Goal: Task Accomplishment & Management: Manage account settings

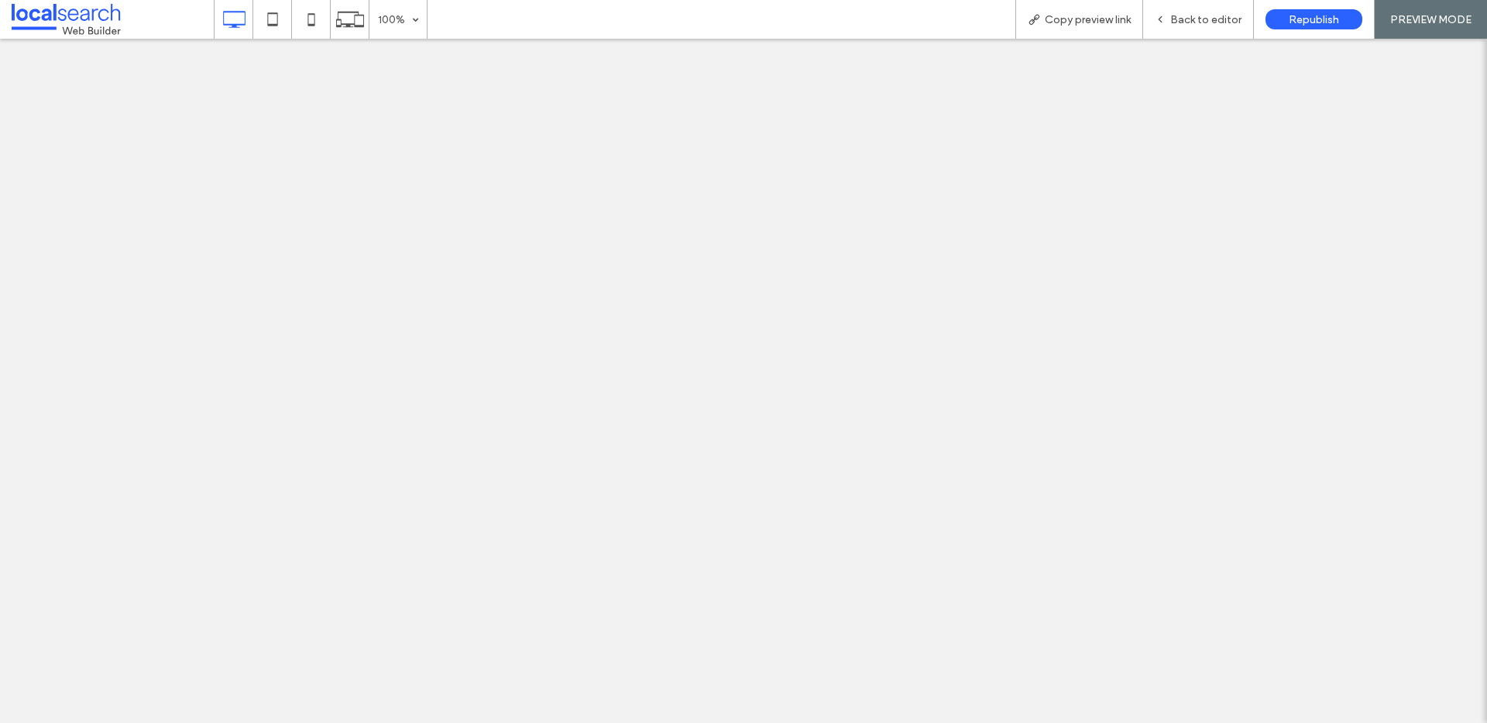
click at [1194, 13] on span "Back to editor" at bounding box center [1205, 19] width 71 height 13
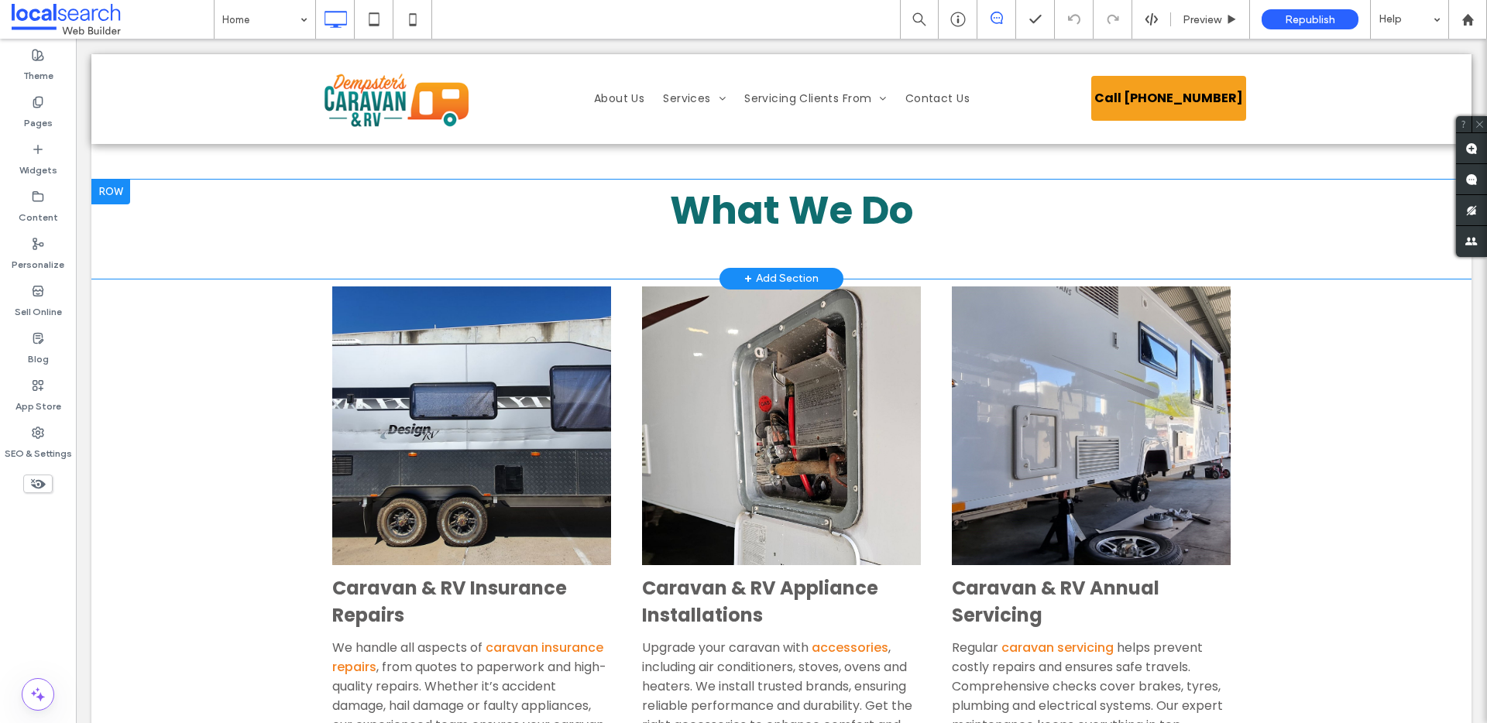
scroll to position [2713, 0]
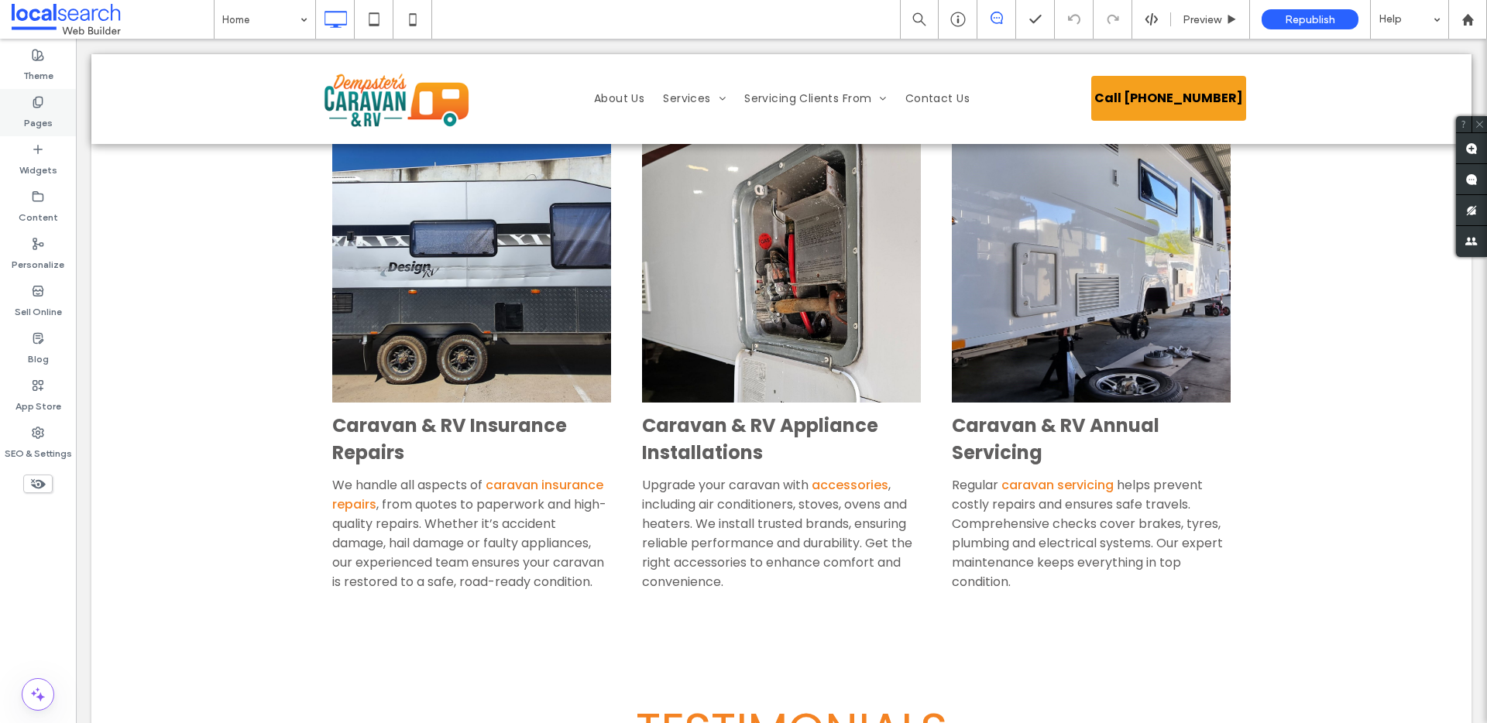
click at [26, 100] on div "Pages" at bounding box center [38, 112] width 76 height 47
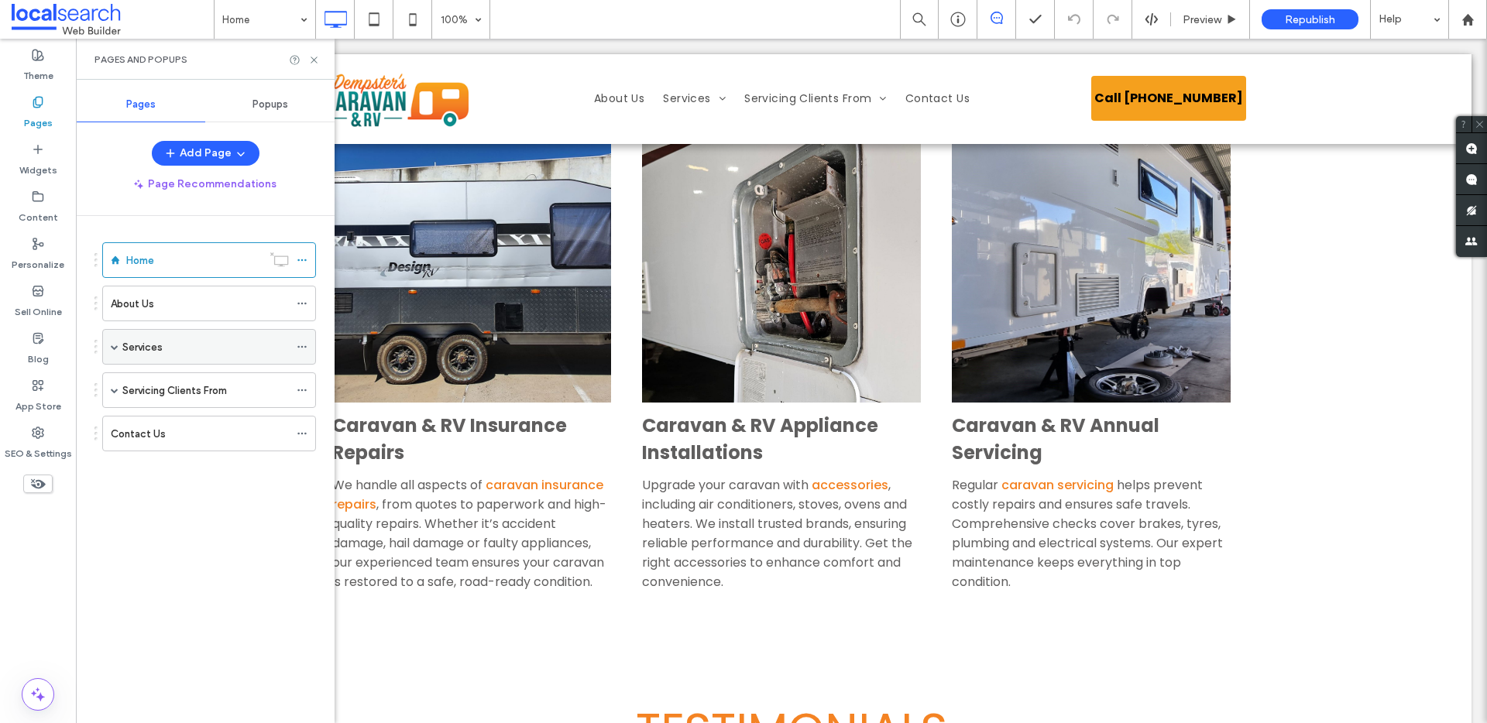
click at [115, 342] on span at bounding box center [115, 347] width 8 height 34
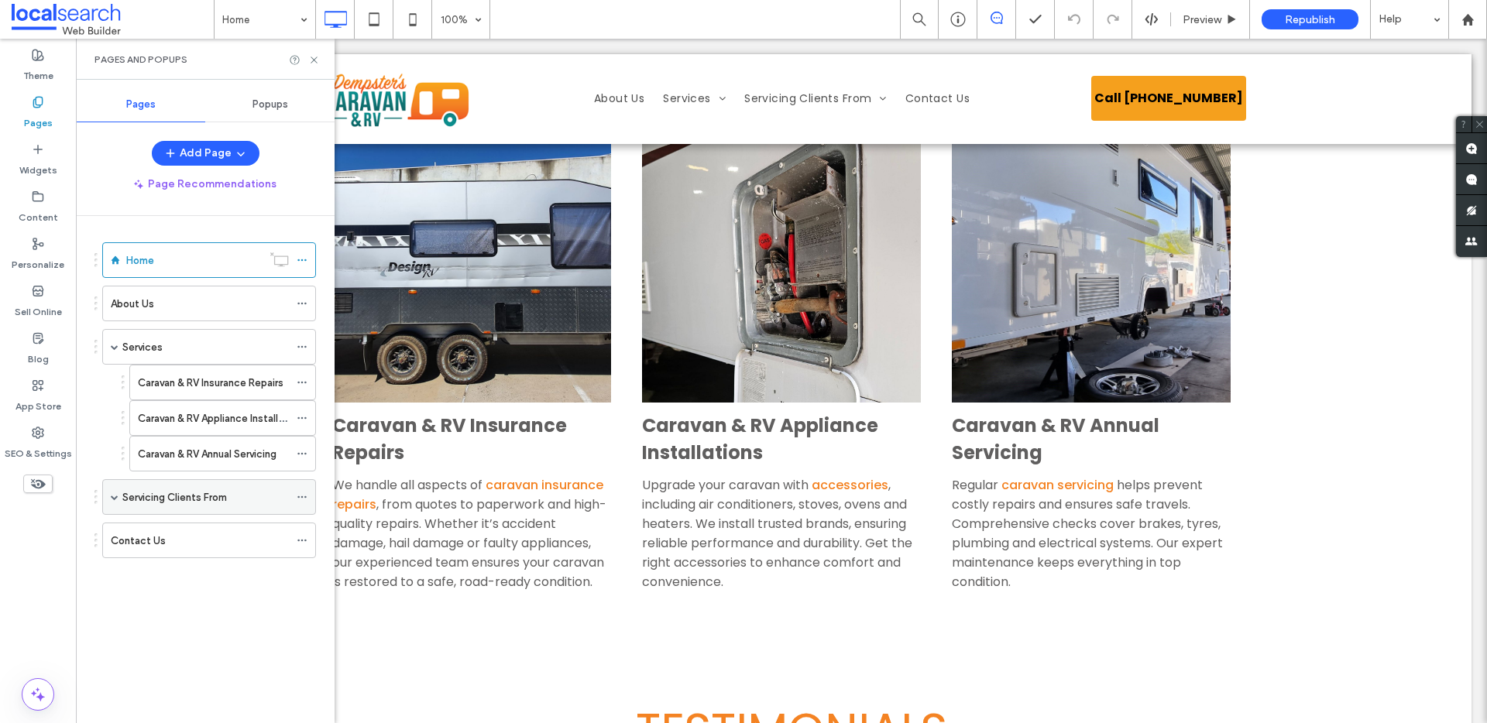
click at [112, 496] on span at bounding box center [115, 497] width 8 height 8
click at [254, 453] on label "Caravan & RV Annual Servicing" at bounding box center [207, 454] width 139 height 27
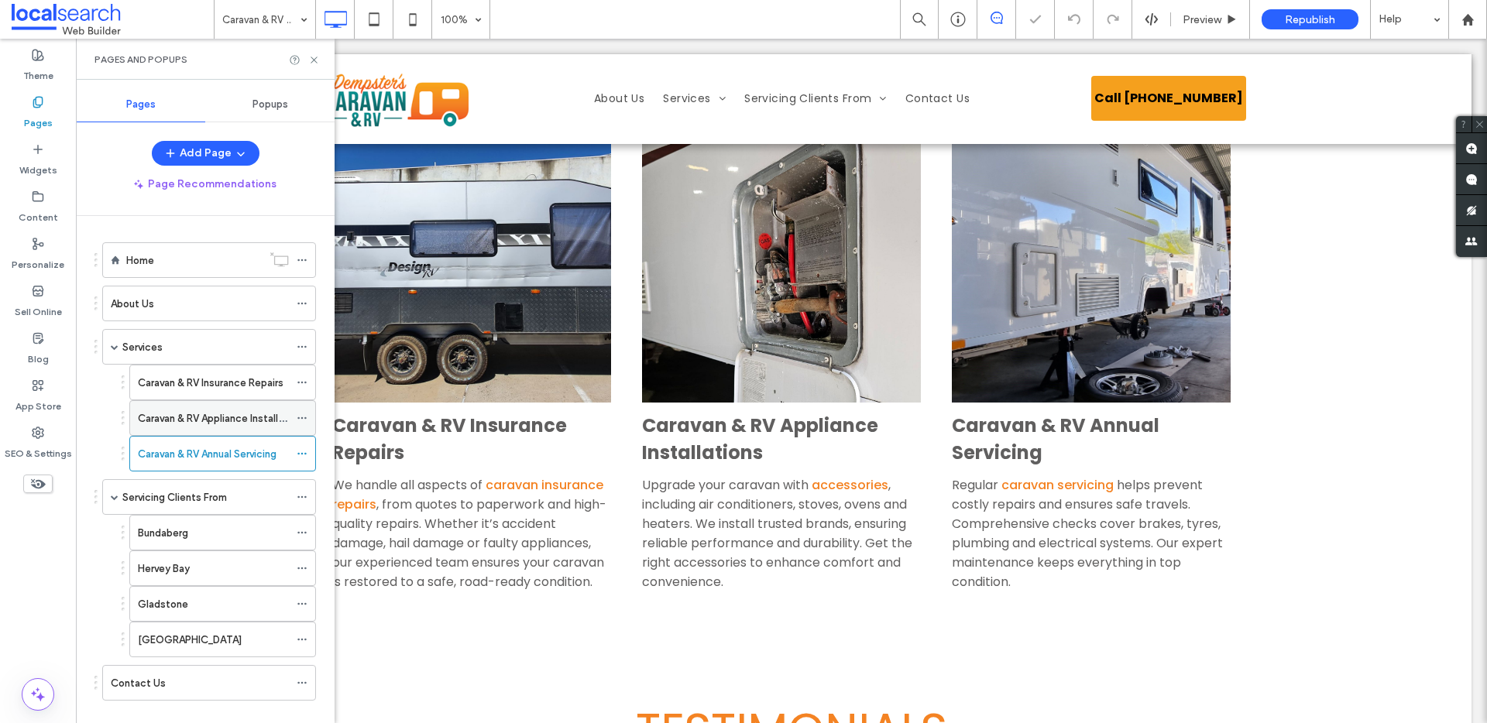
click at [192, 419] on label "Caravan & RV Appliance Installation" at bounding box center [220, 418] width 164 height 27
click at [218, 380] on label "Caravan & RV Insurance Repairs" at bounding box center [211, 382] width 146 height 27
click at [263, 455] on label "Caravan & RV Annual Servicing" at bounding box center [207, 454] width 139 height 27
click at [213, 534] on div "Bundaberg" at bounding box center [213, 533] width 151 height 16
click at [314, 62] on icon at bounding box center [314, 60] width 12 height 12
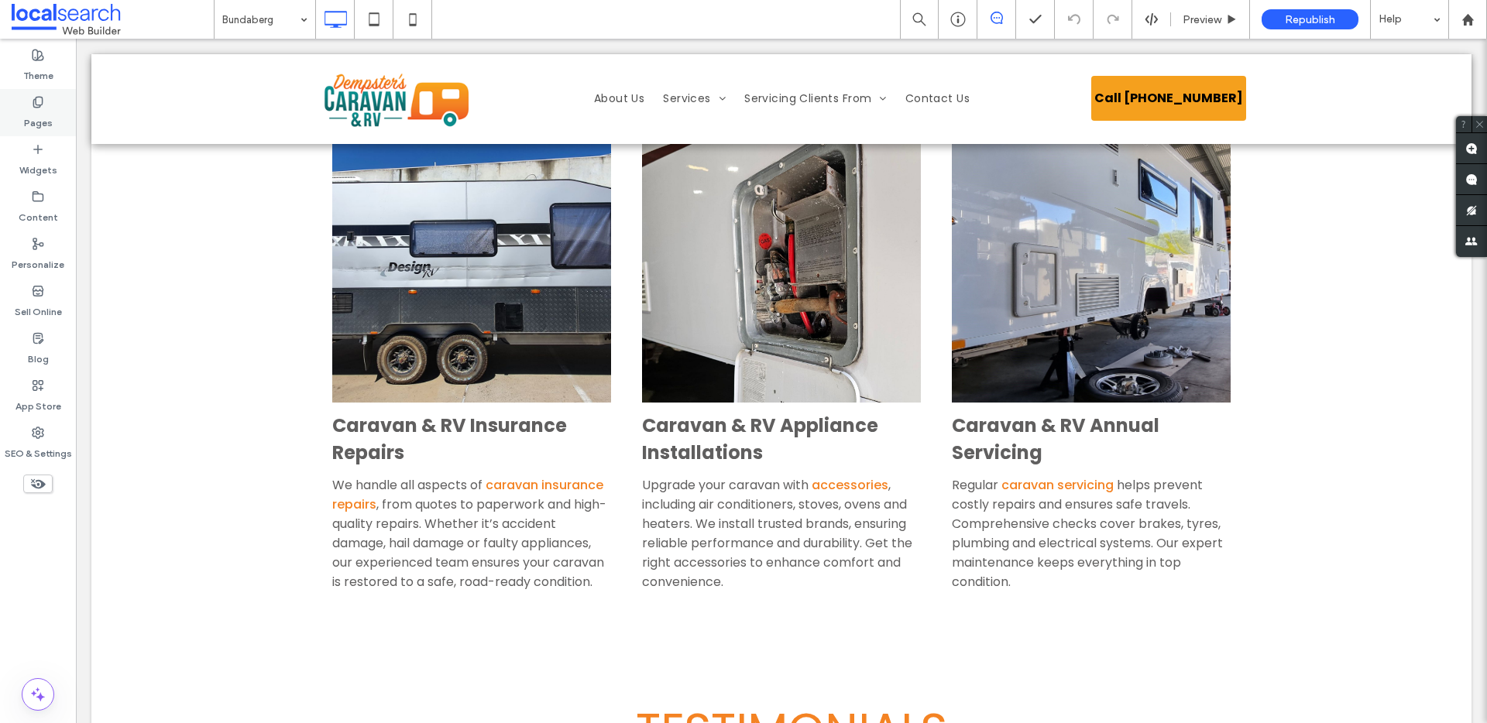
click at [43, 104] on icon at bounding box center [38, 102] width 12 height 12
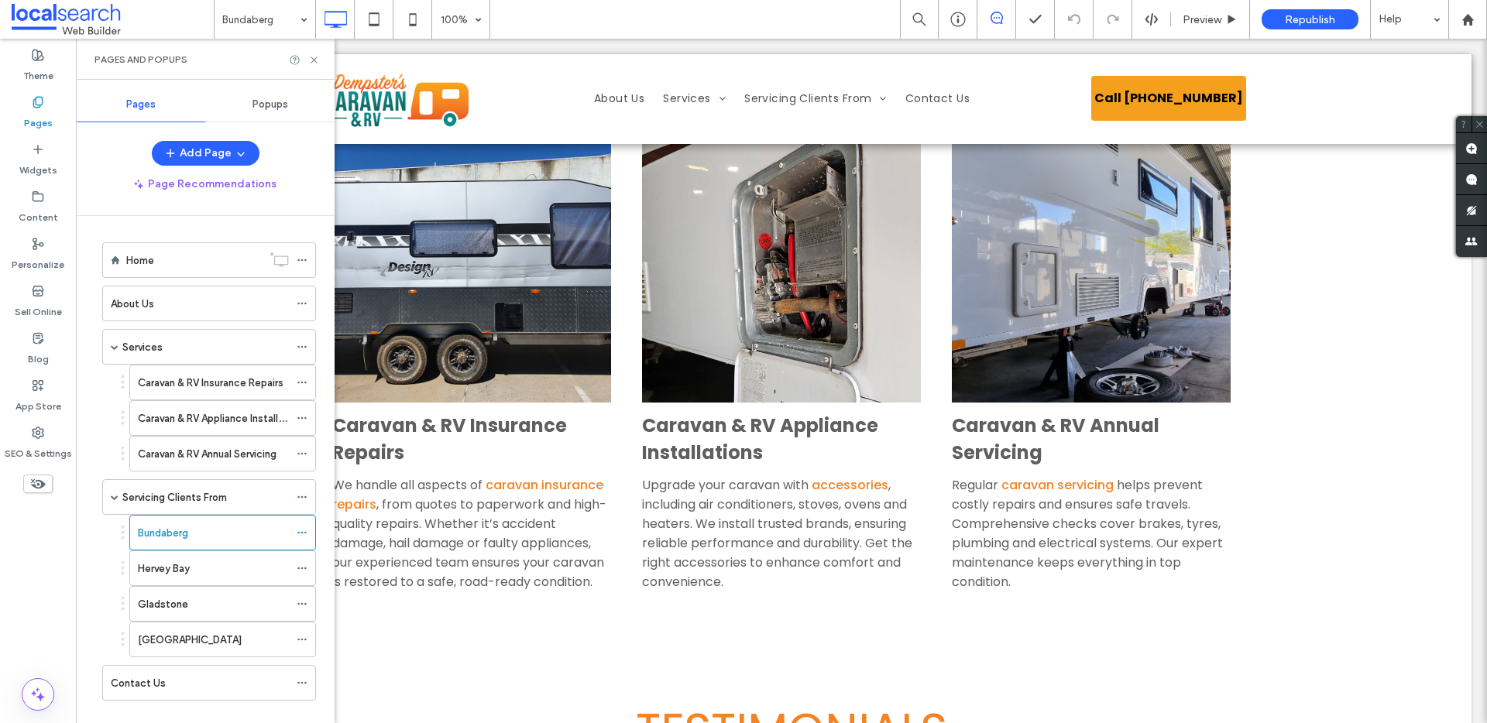
click at [198, 578] on div "Hervey Bay" at bounding box center [213, 568] width 151 height 34
click at [313, 60] on use at bounding box center [314, 60] width 6 height 6
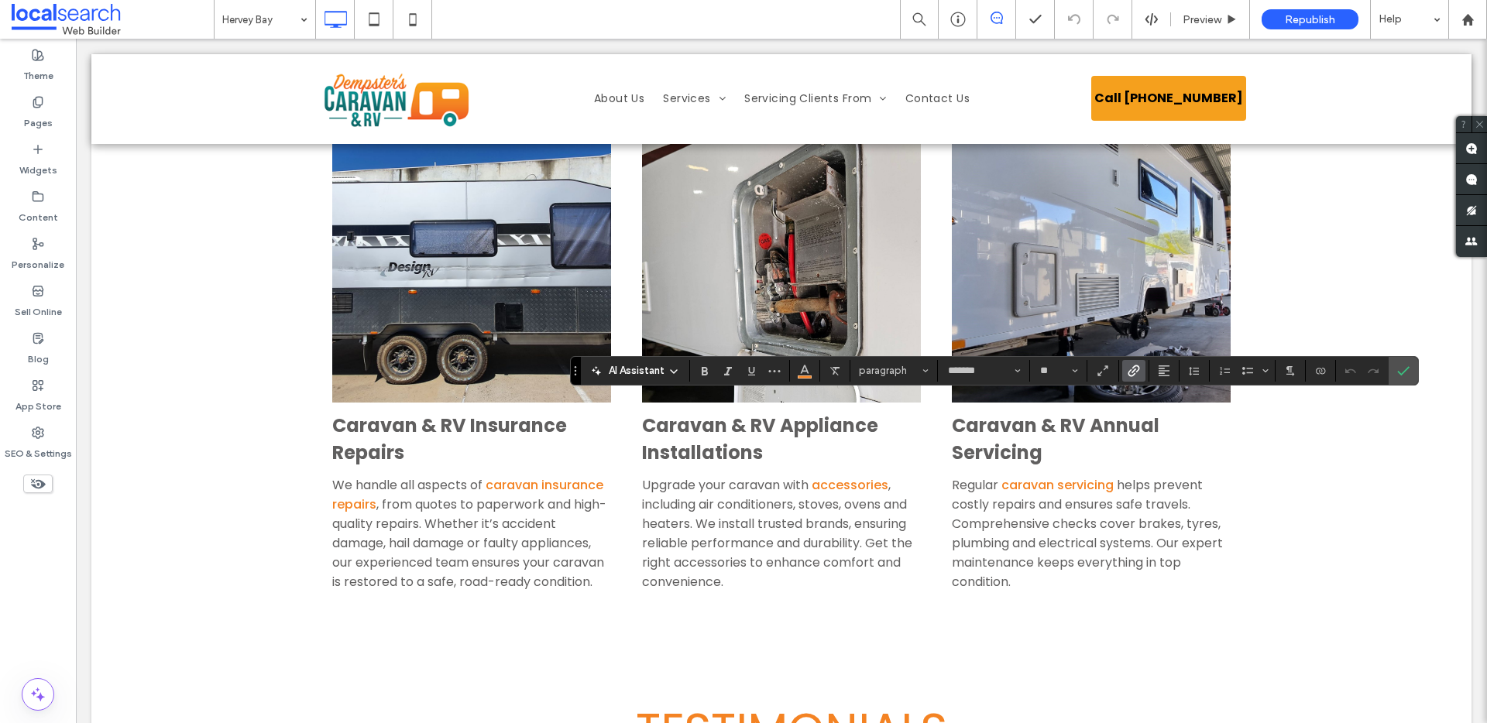
click at [1135, 368] on icon "Link" at bounding box center [1134, 371] width 12 height 12
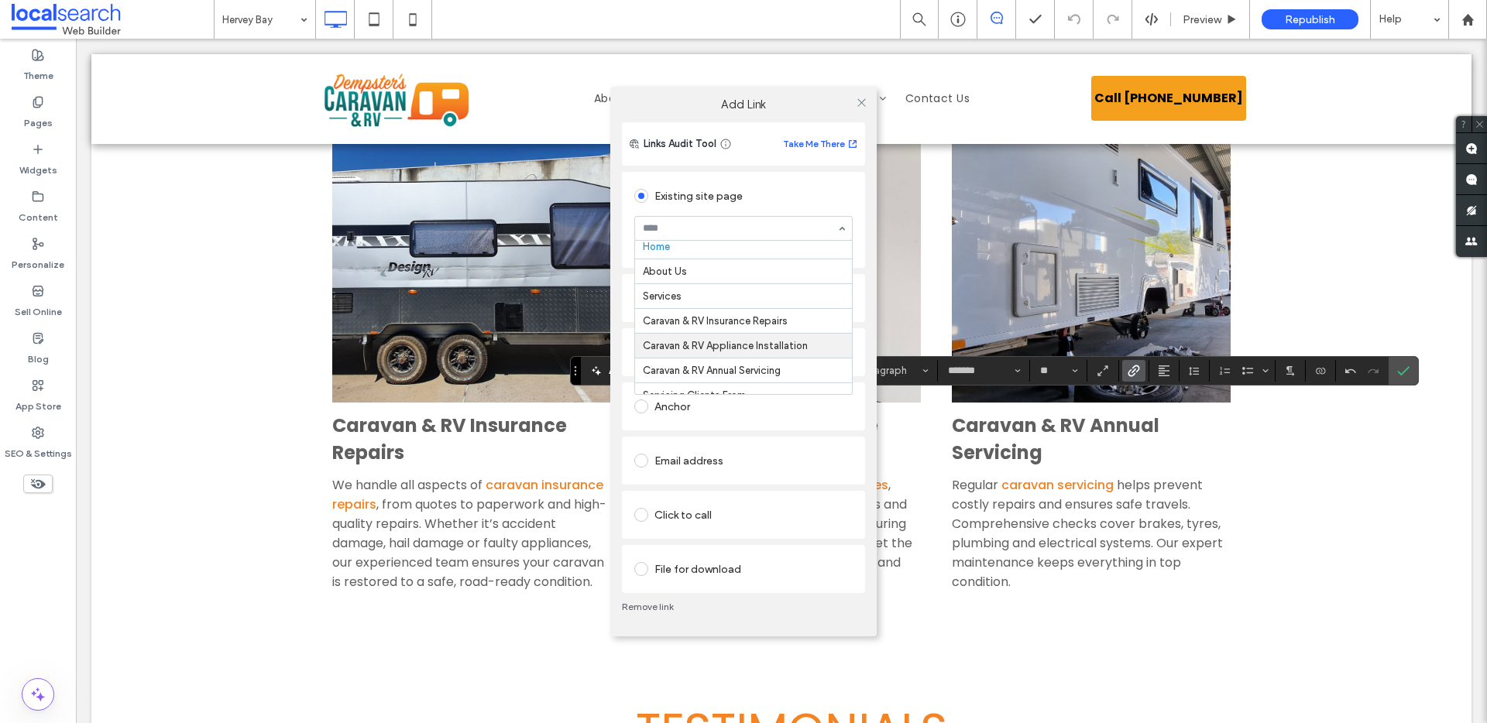
scroll to position [14, 0]
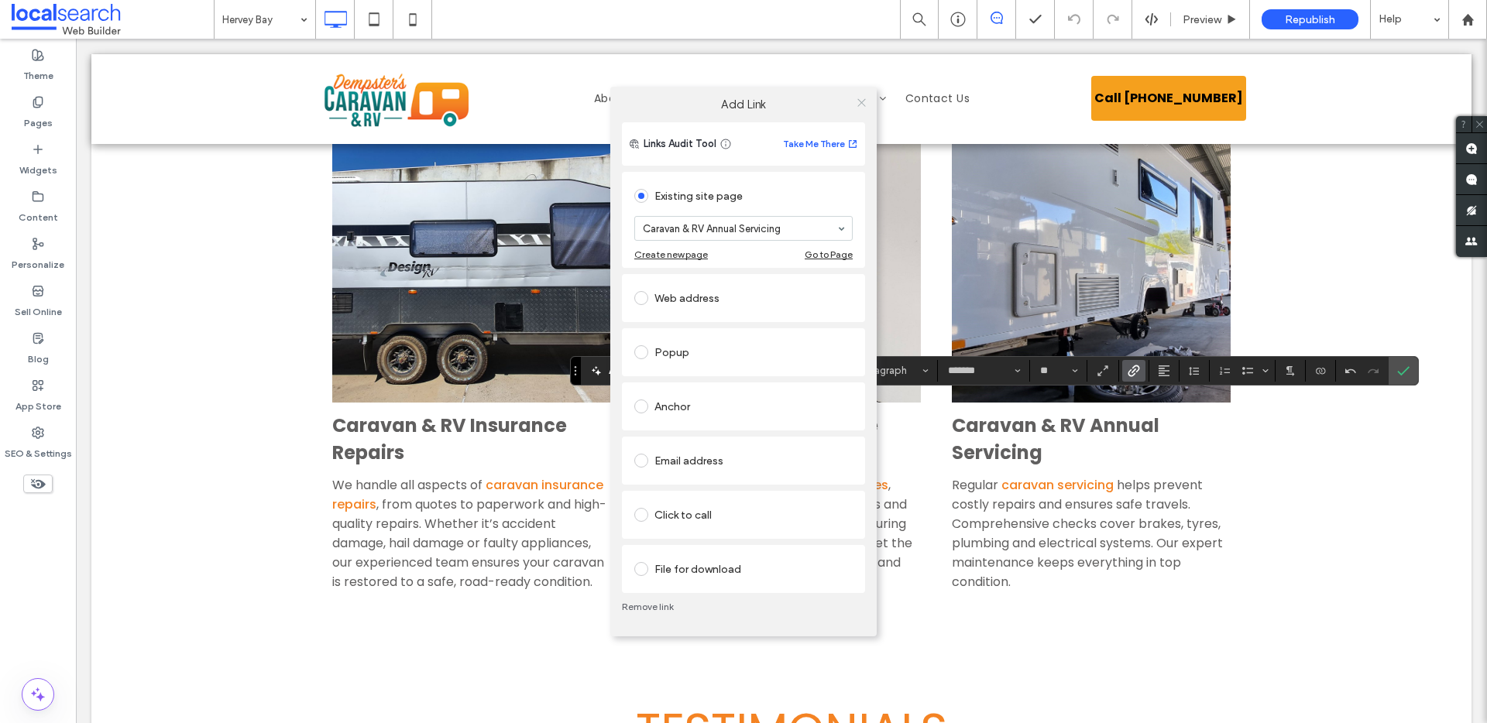
click at [861, 103] on icon at bounding box center [862, 103] width 12 height 12
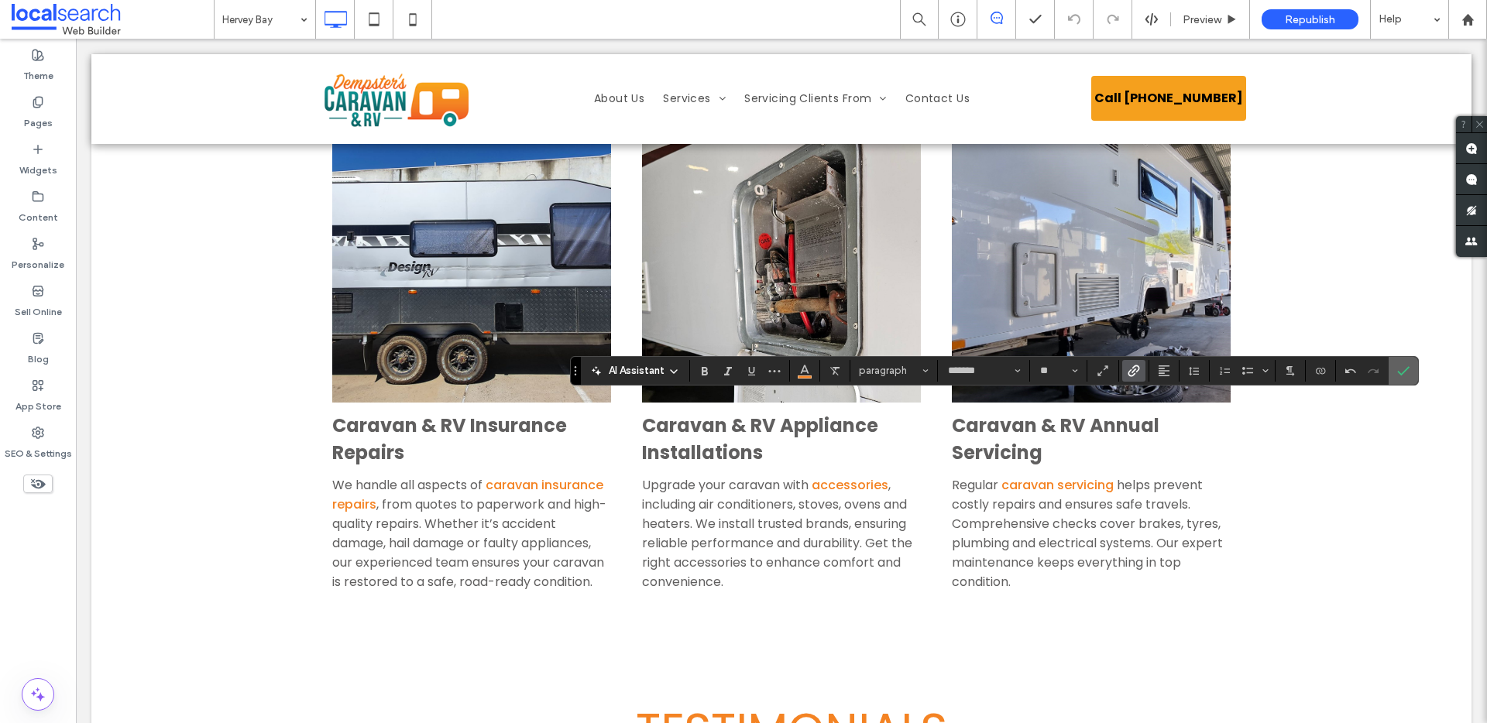
click at [1400, 370] on icon "Confirm" at bounding box center [1403, 371] width 12 height 12
click at [1399, 369] on icon "Confirm" at bounding box center [1403, 371] width 12 height 12
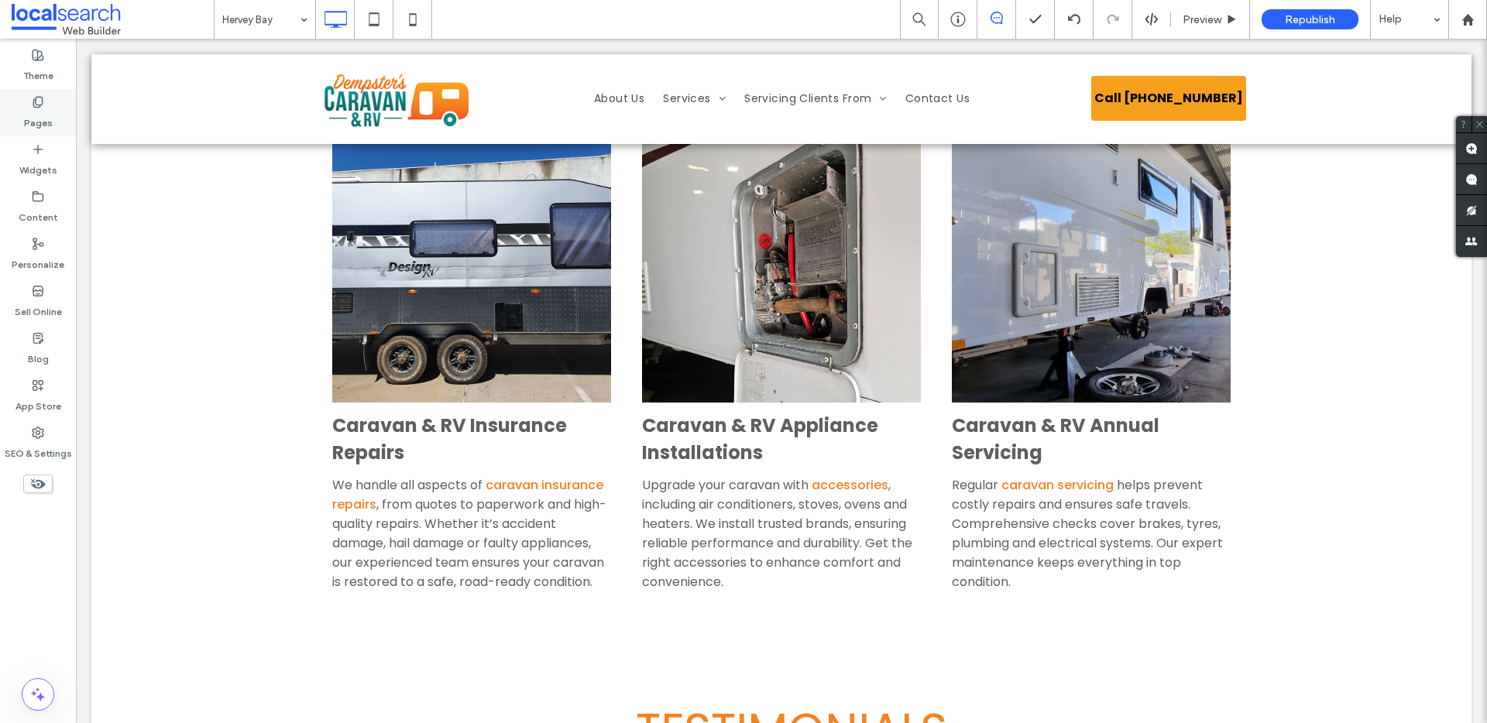
click at [42, 114] on label "Pages" at bounding box center [38, 119] width 29 height 22
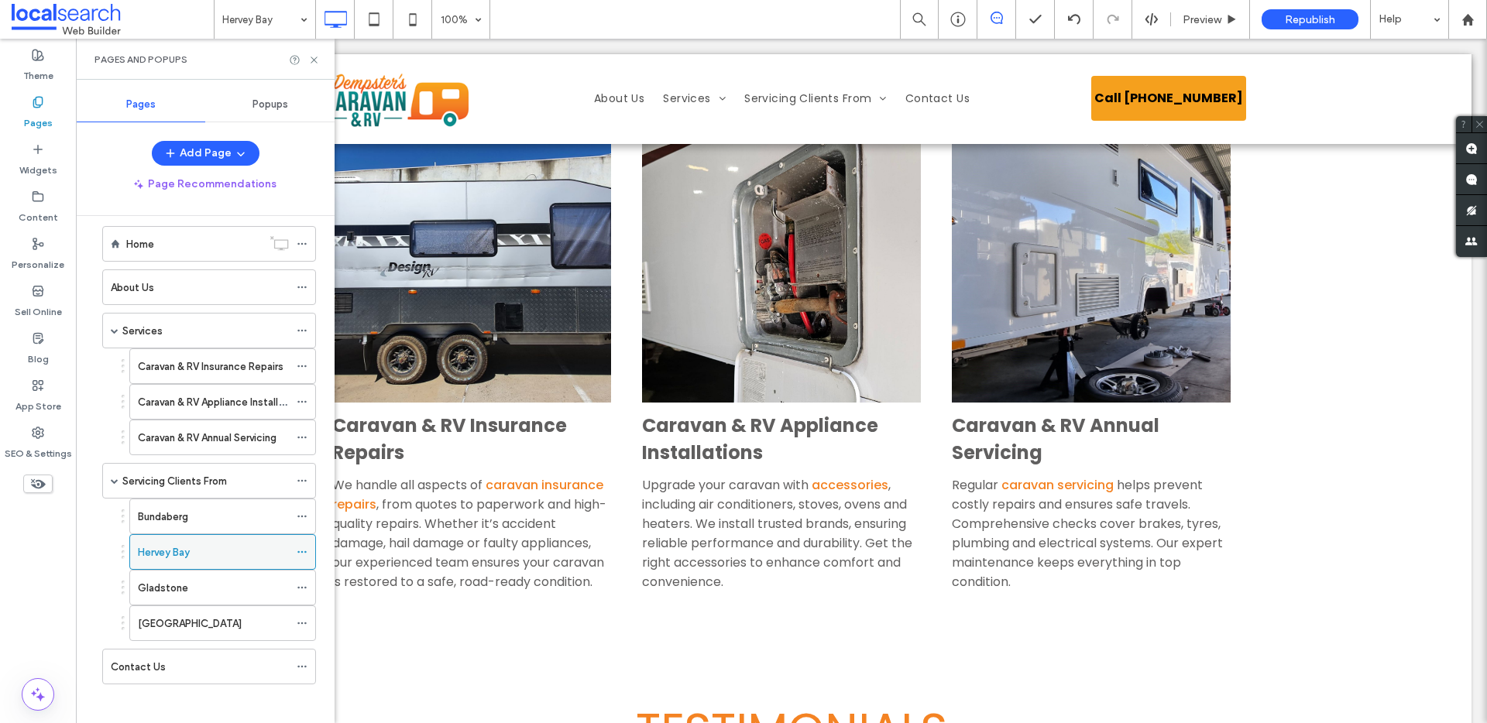
scroll to position [24, 0]
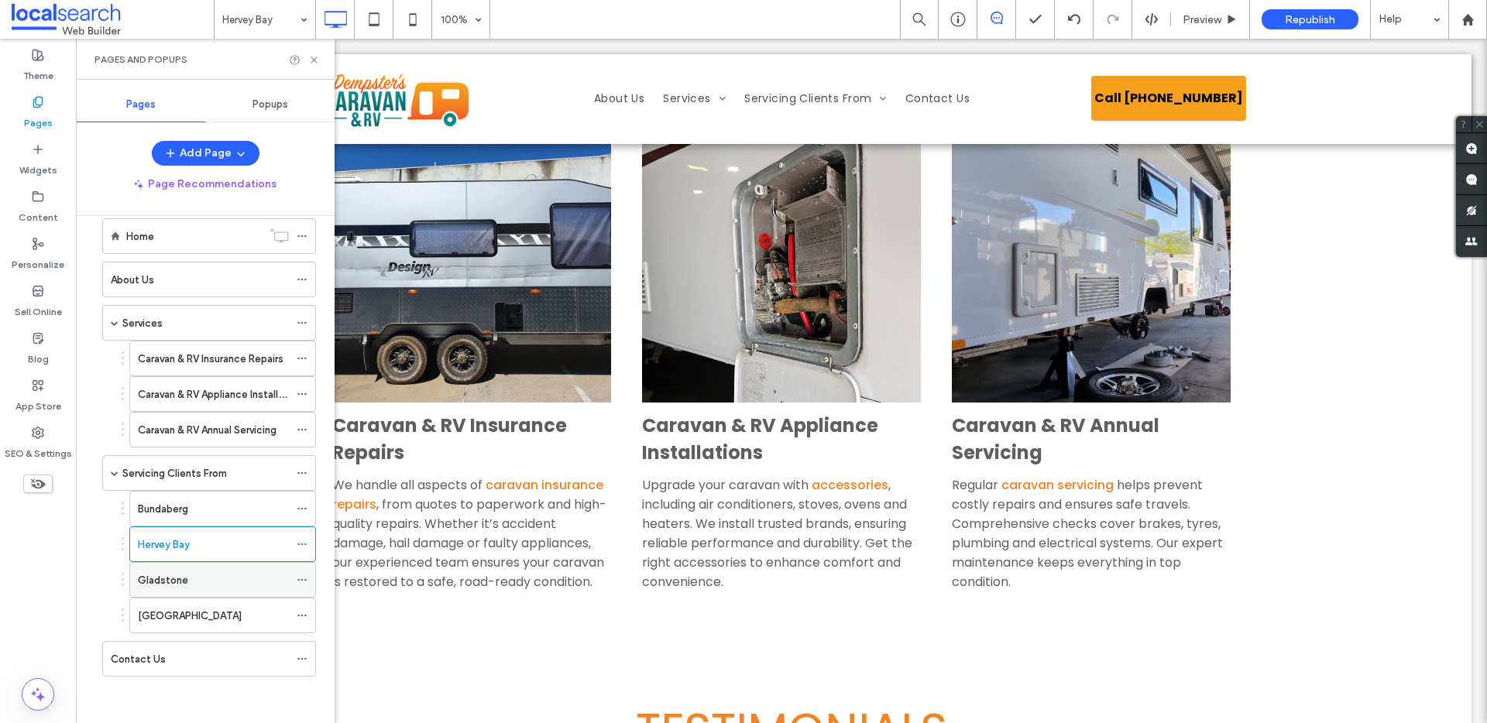
click at [202, 576] on div "Gladstone" at bounding box center [213, 580] width 151 height 16
click at [316, 60] on icon at bounding box center [314, 60] width 12 height 12
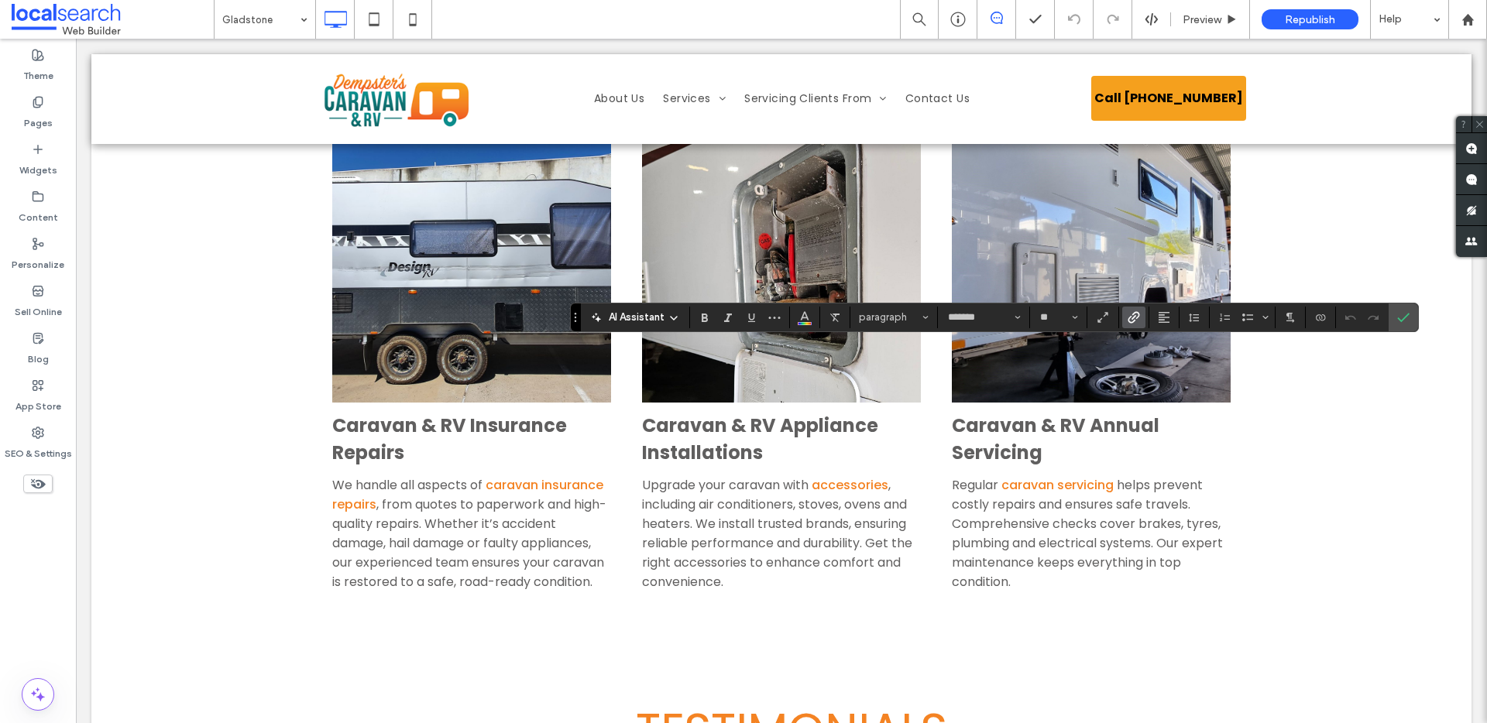
click at [1132, 316] on icon "Link" at bounding box center [1134, 317] width 12 height 12
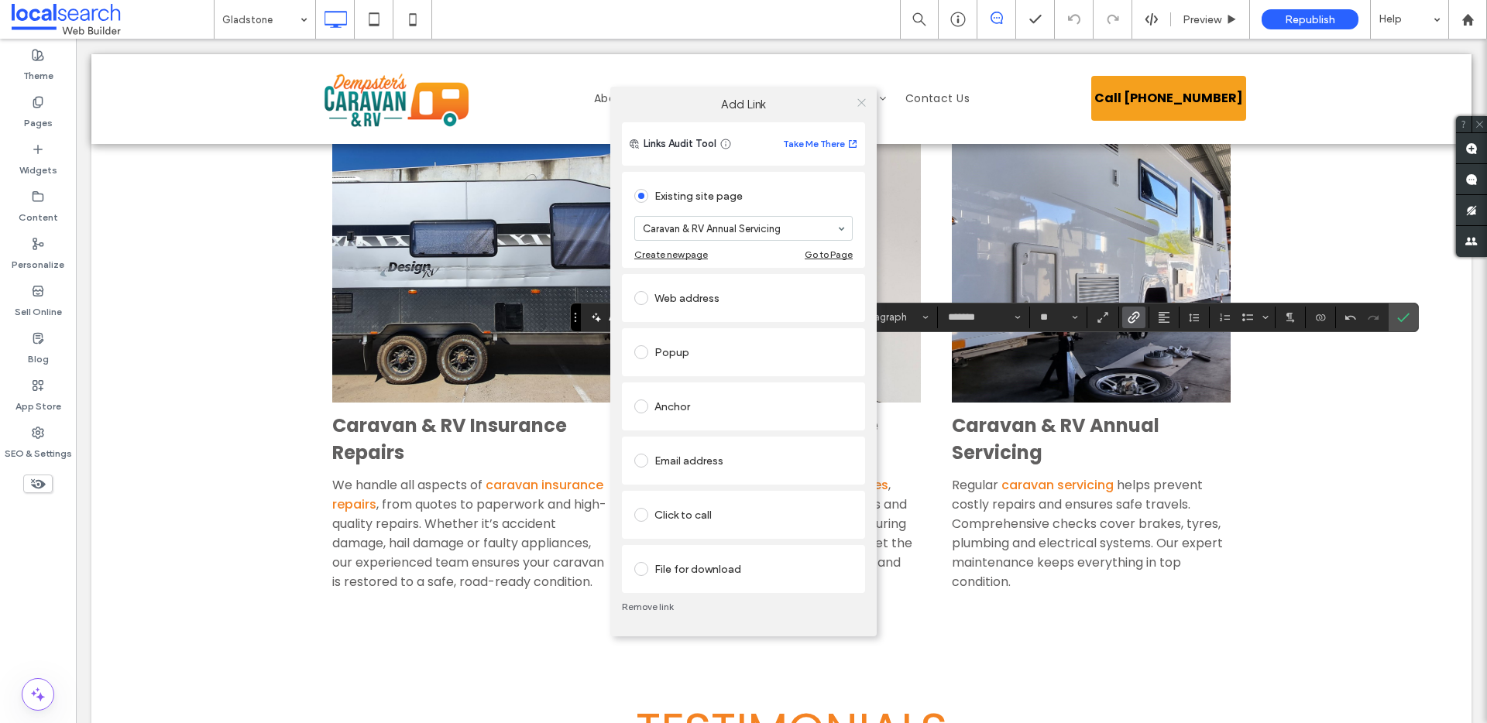
click at [864, 102] on icon at bounding box center [862, 103] width 12 height 12
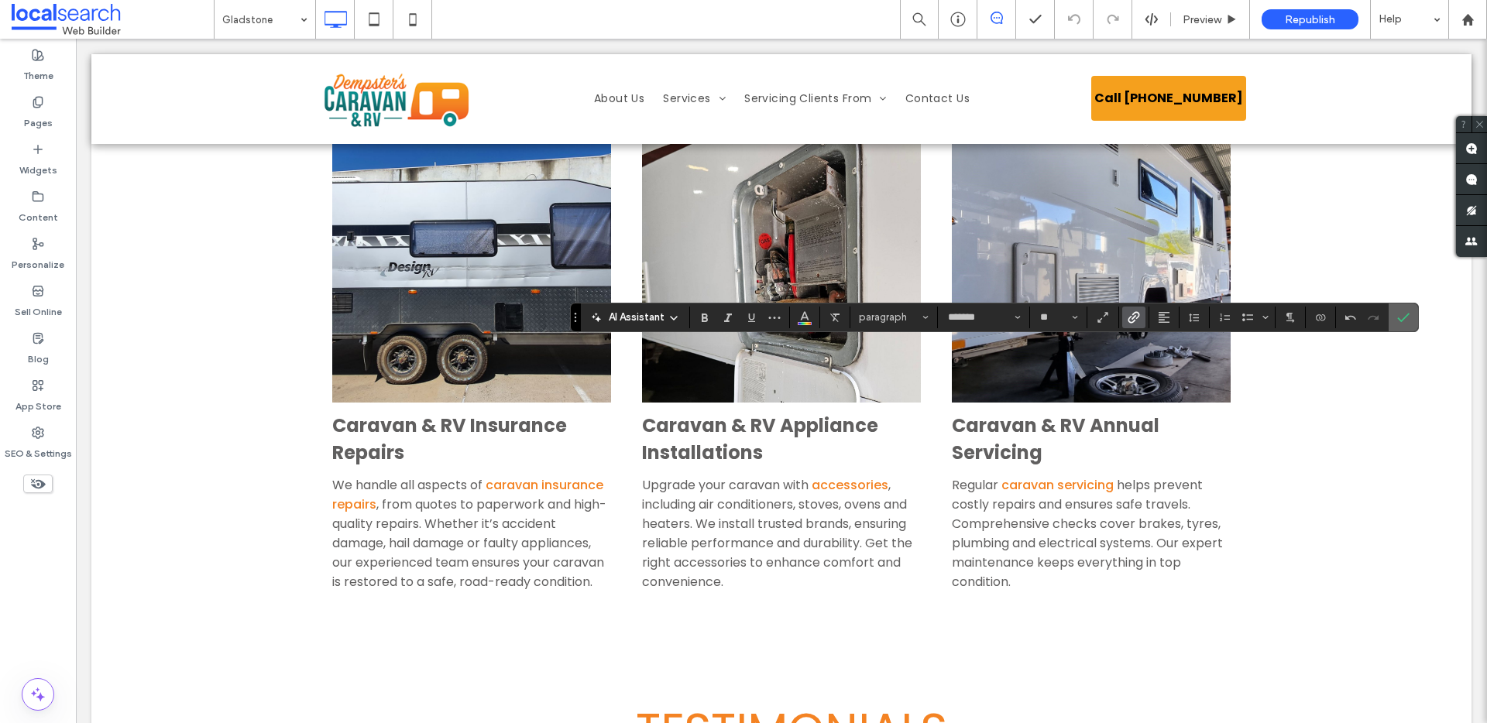
click at [1410, 313] on label "Confirm" at bounding box center [1403, 318] width 23 height 28
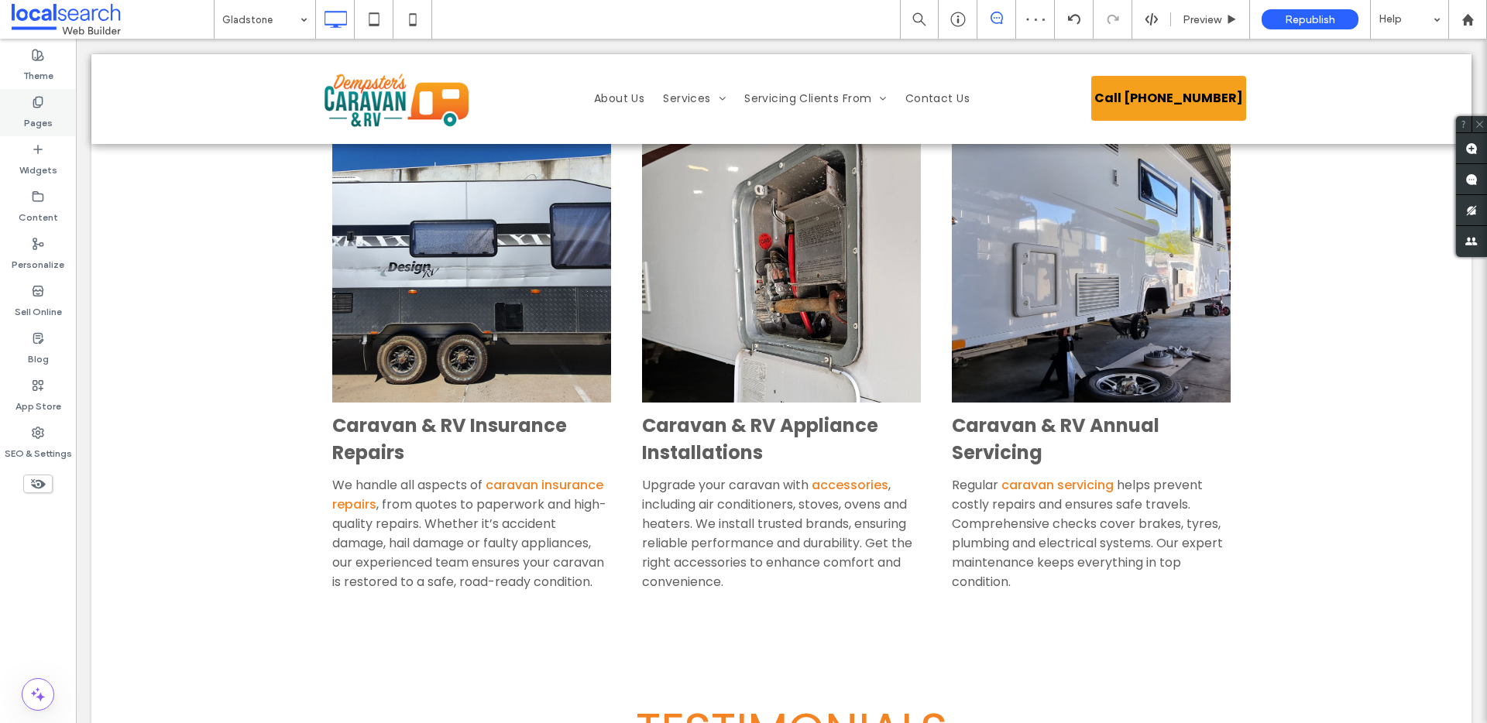
click at [35, 105] on icon at bounding box center [38, 102] width 12 height 12
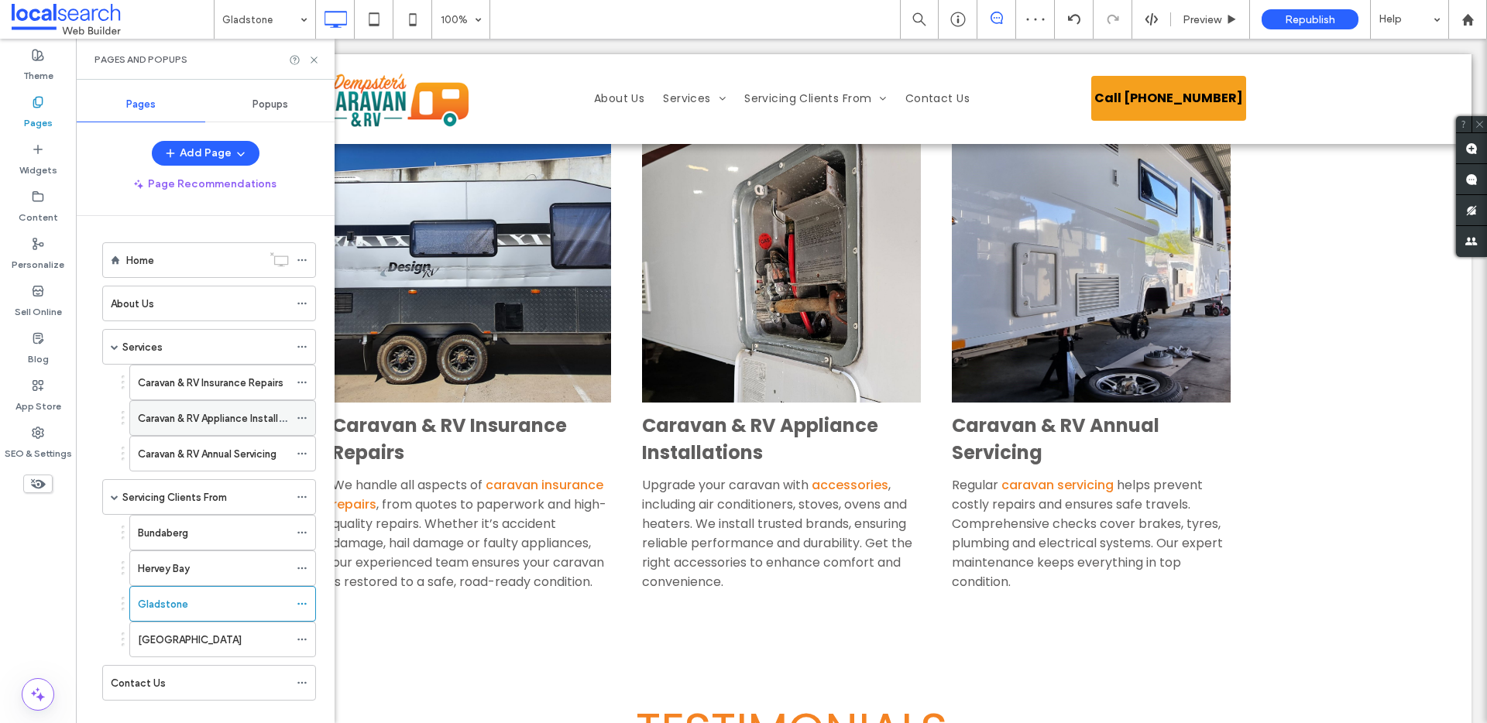
scroll to position [24, 0]
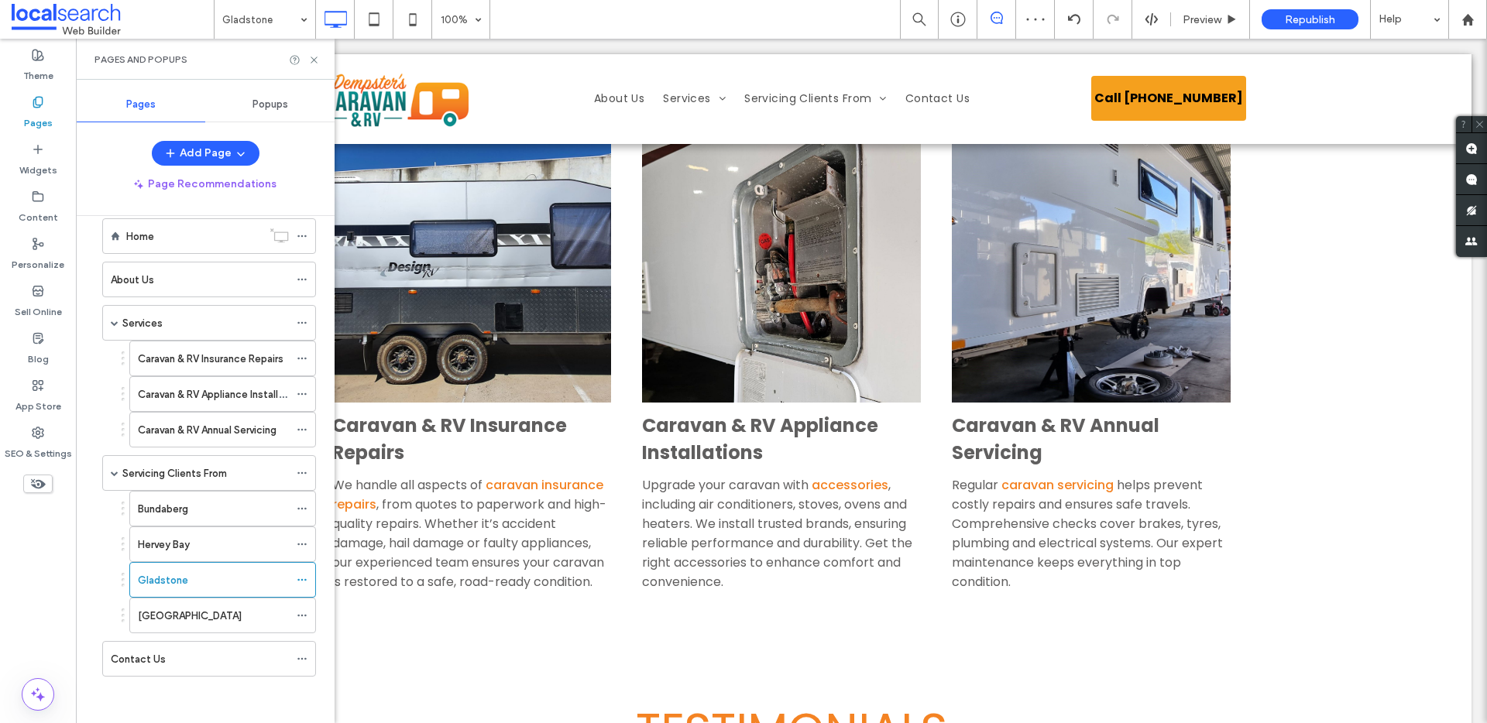
click at [187, 617] on label "Rockhampton" at bounding box center [190, 616] width 104 height 27
click at [316, 60] on icon at bounding box center [314, 60] width 12 height 12
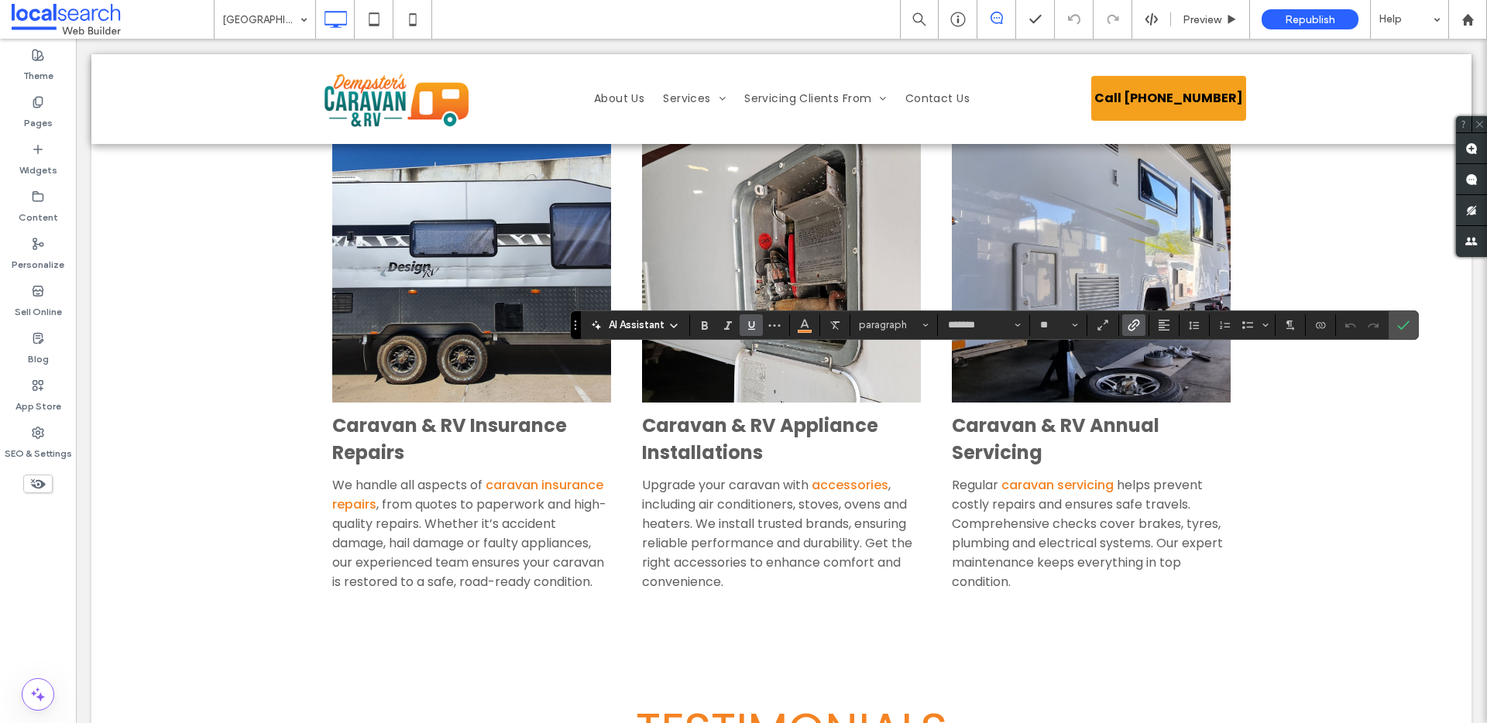
click at [1132, 322] on use "Link" at bounding box center [1134, 325] width 12 height 12
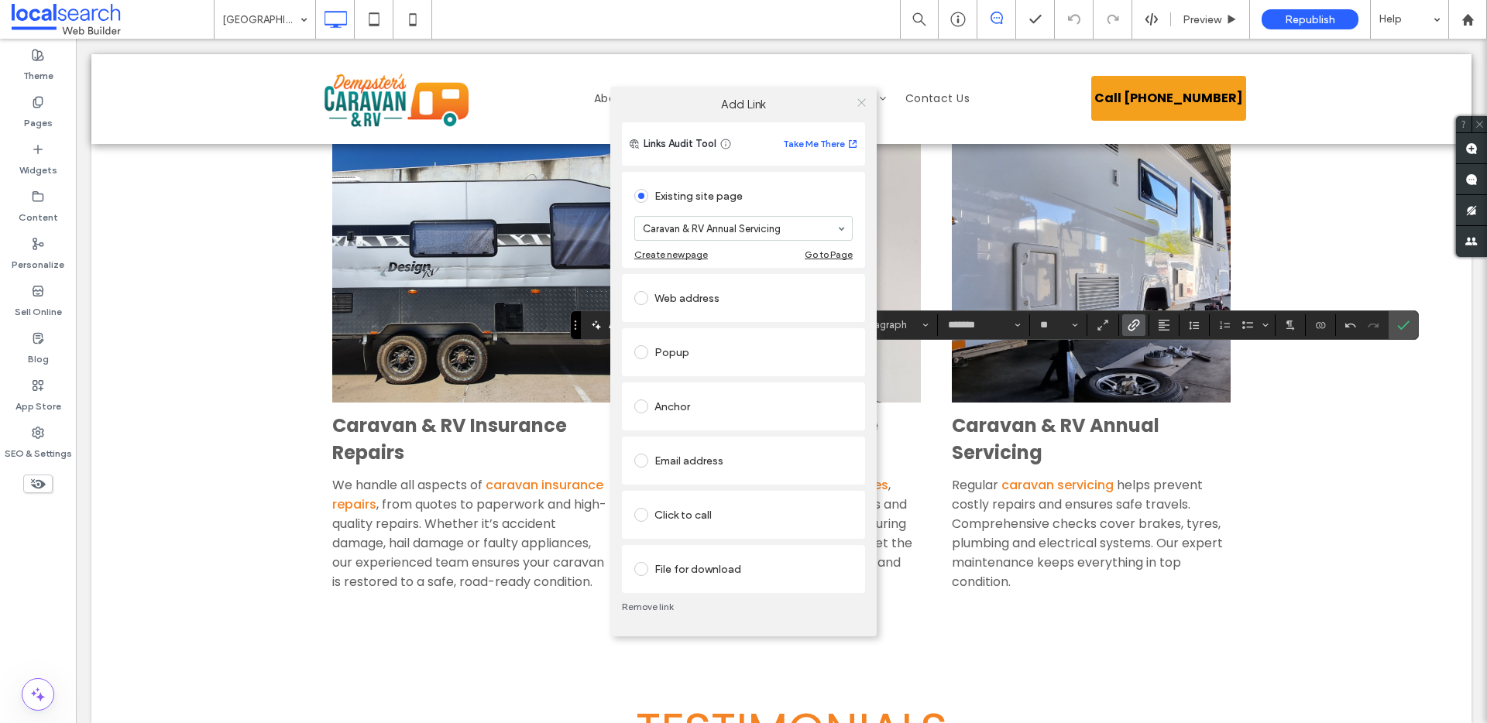
click at [864, 103] on icon at bounding box center [862, 103] width 12 height 12
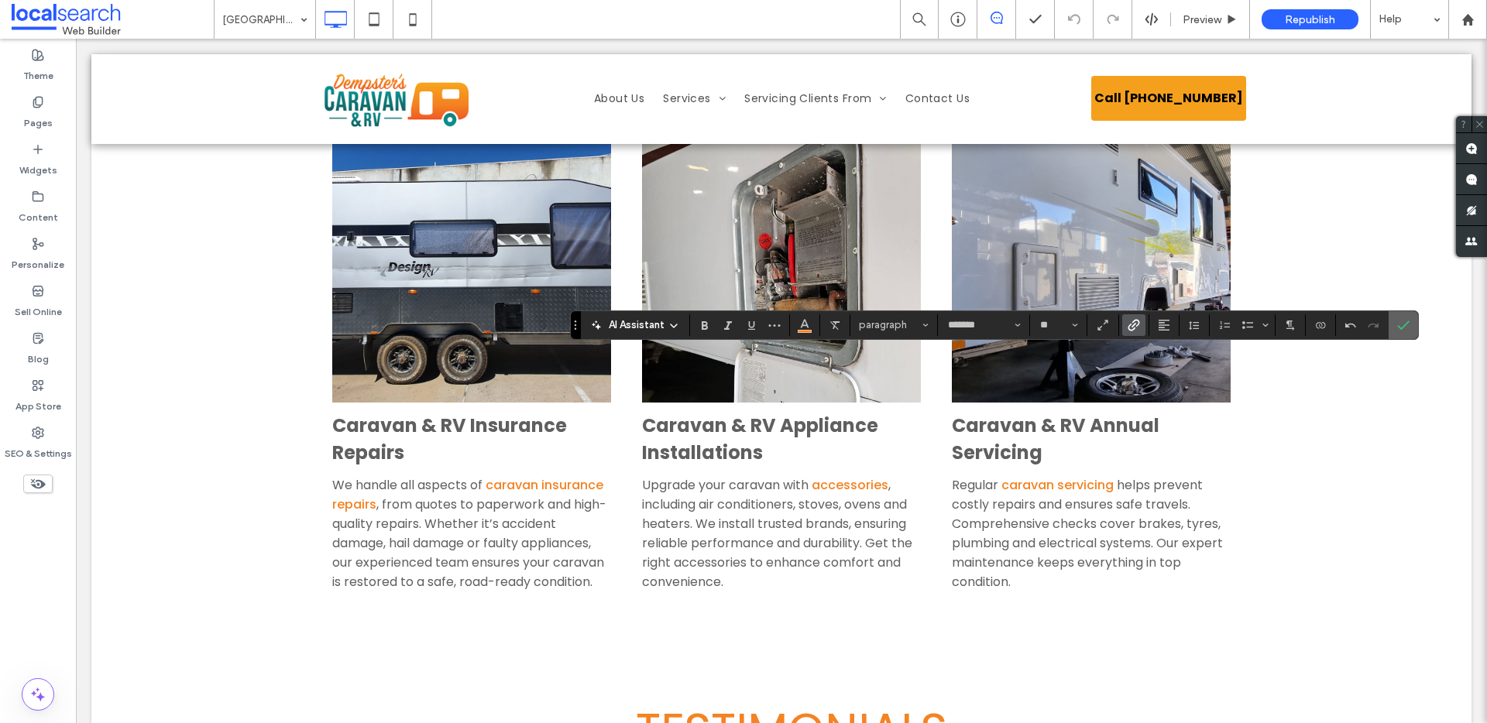
click at [1410, 324] on label "Confirm" at bounding box center [1403, 325] width 23 height 28
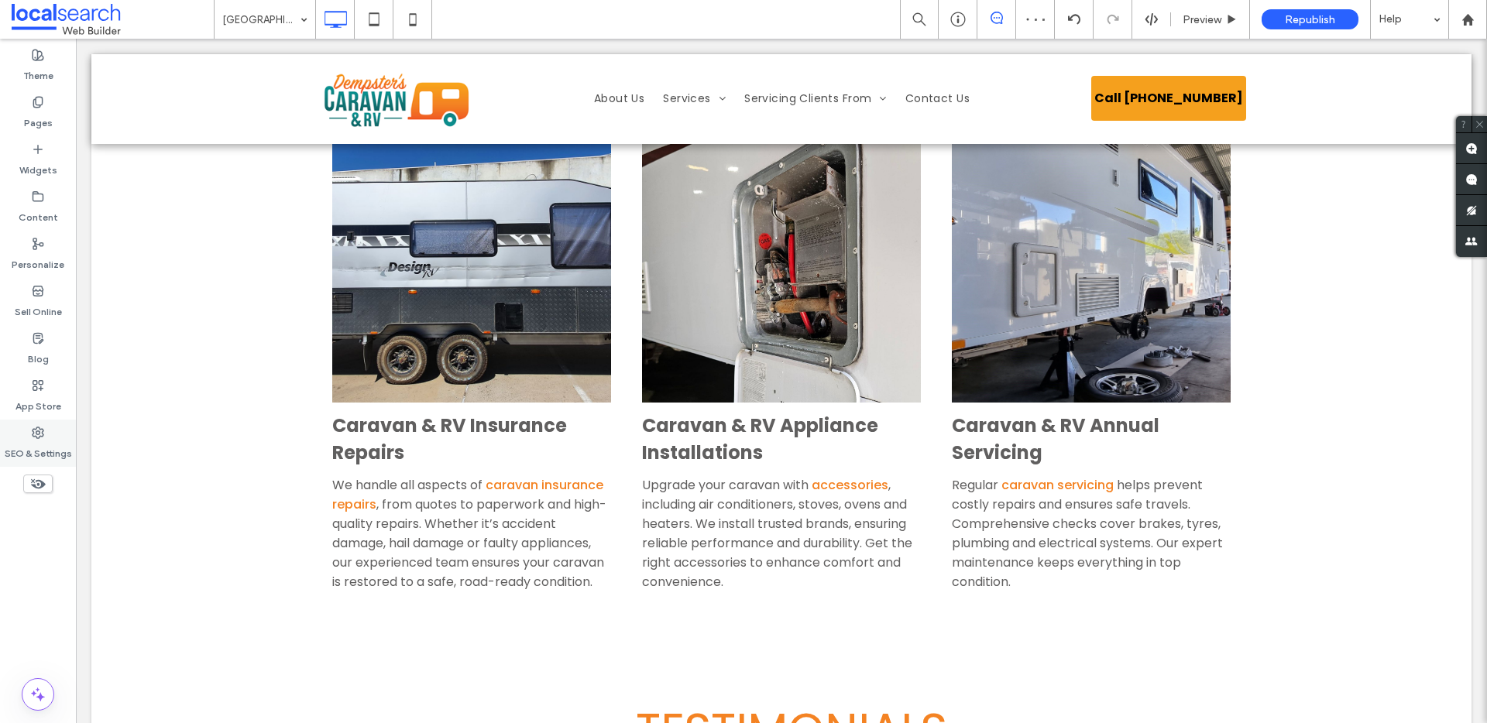
click at [53, 434] on div "SEO & Settings" at bounding box center [38, 443] width 76 height 47
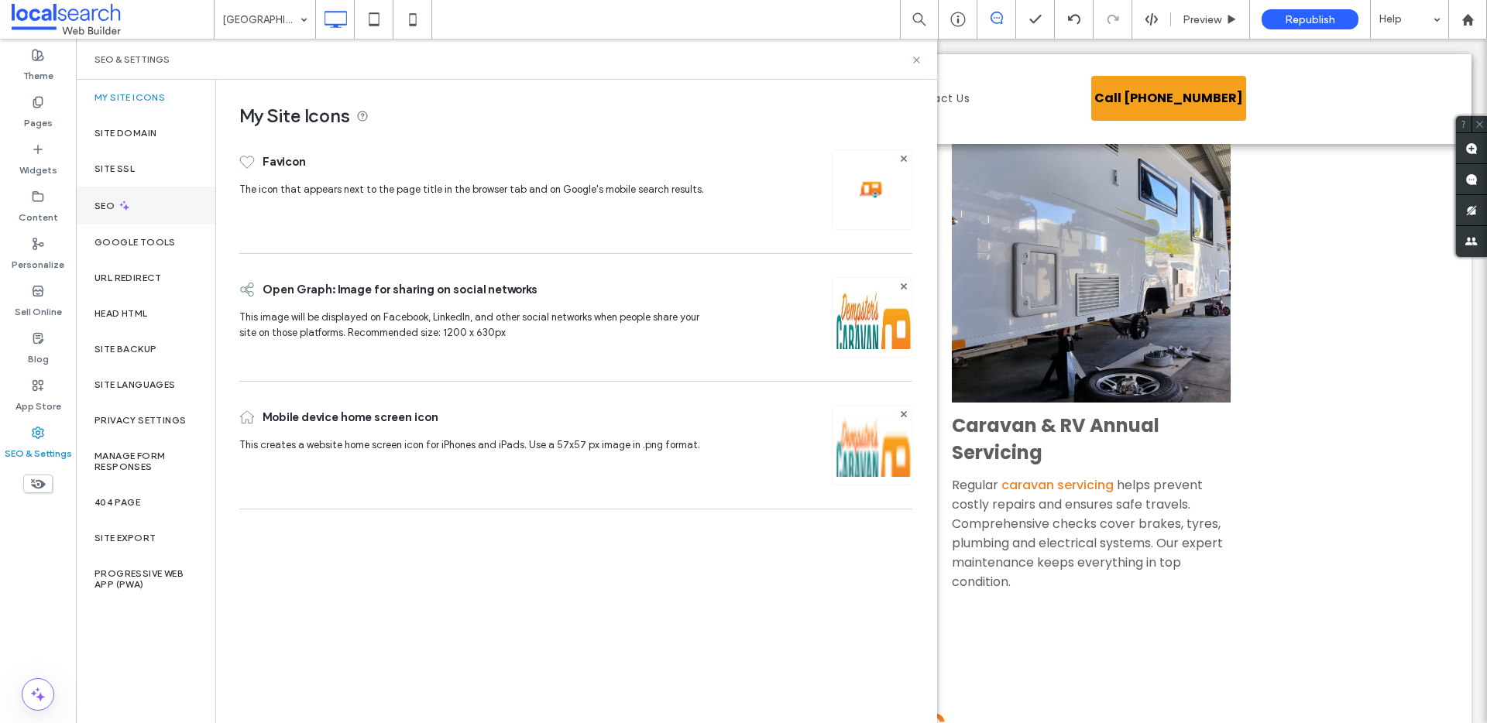
click at [107, 203] on label "SEO" at bounding box center [105, 206] width 23 height 11
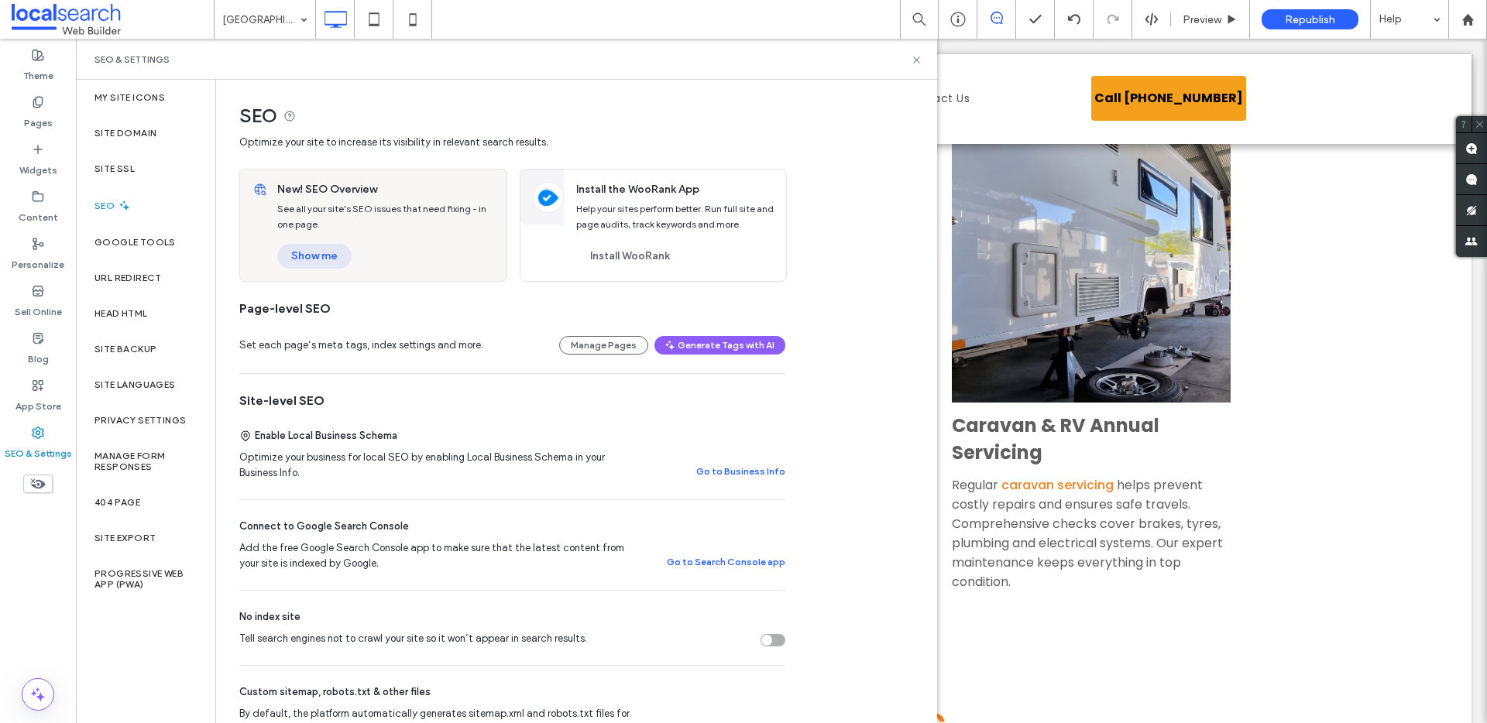
click at [332, 256] on button "Show me" at bounding box center [314, 256] width 74 height 25
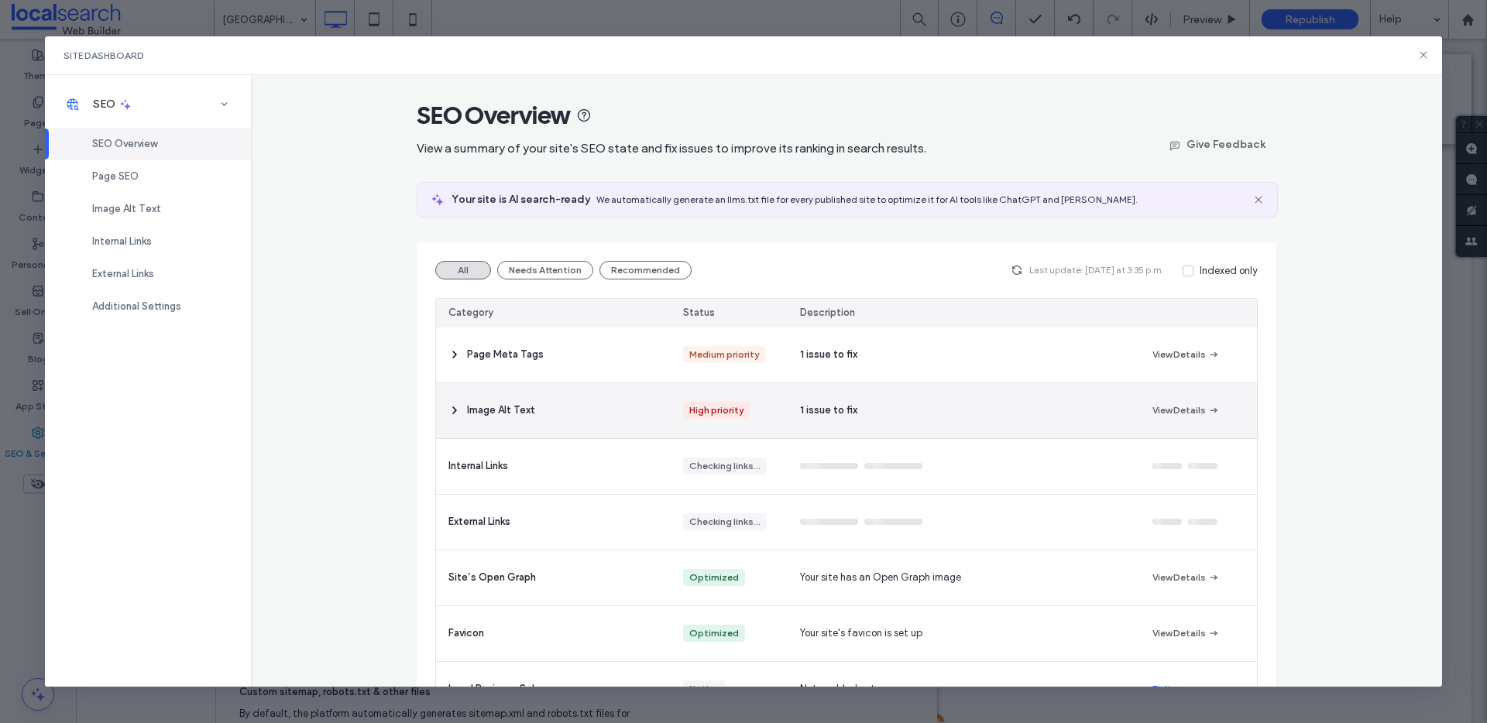
click at [450, 401] on span at bounding box center [454, 410] width 12 height 55
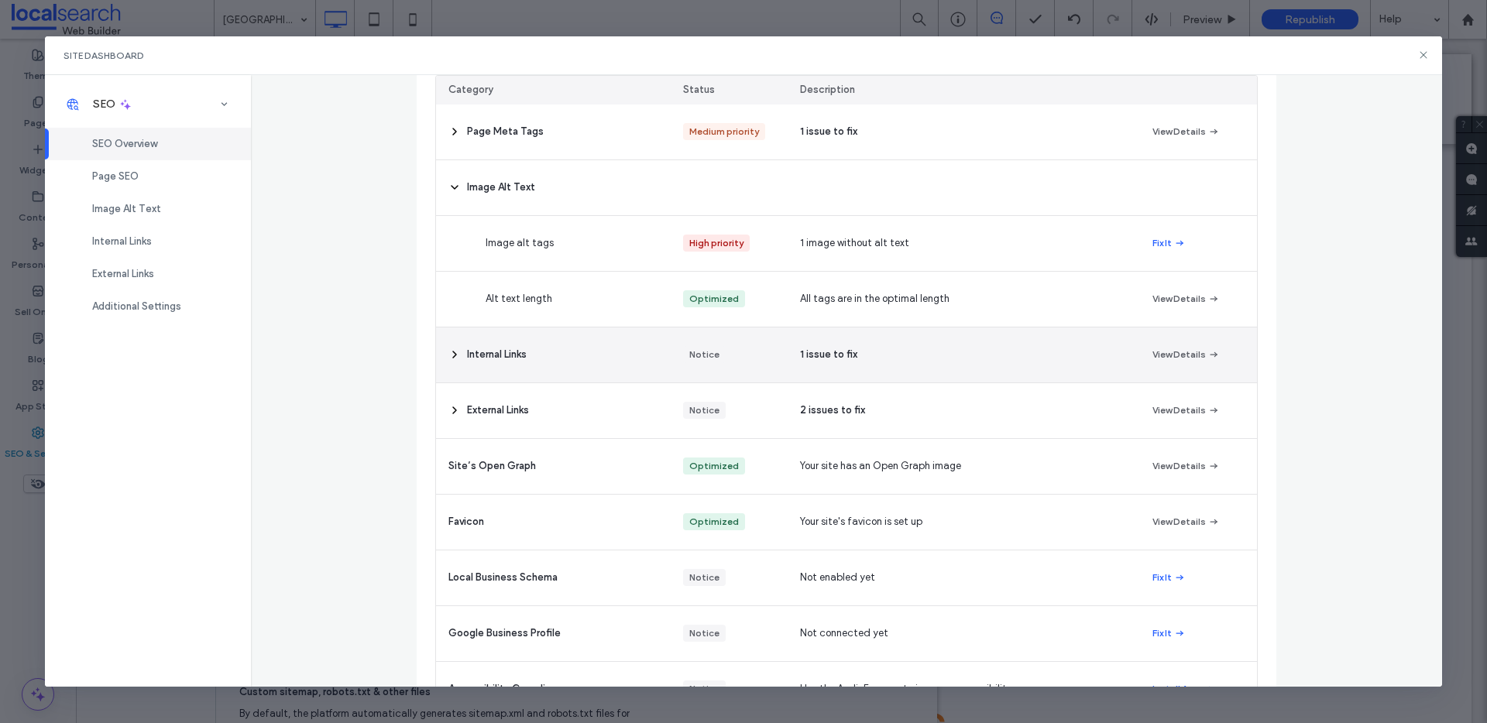
scroll to position [221, 0]
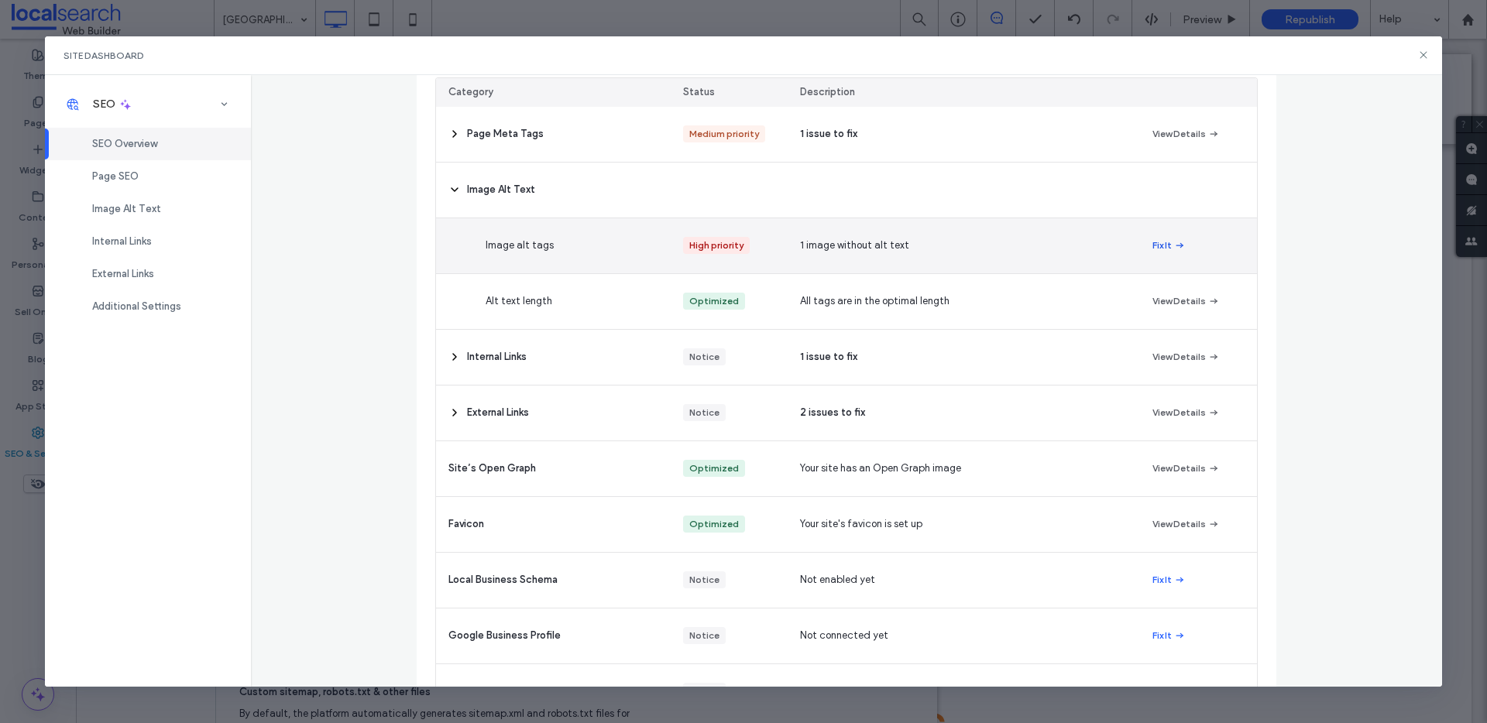
click at [1162, 240] on button "Fix It" at bounding box center [1169, 245] width 33 height 19
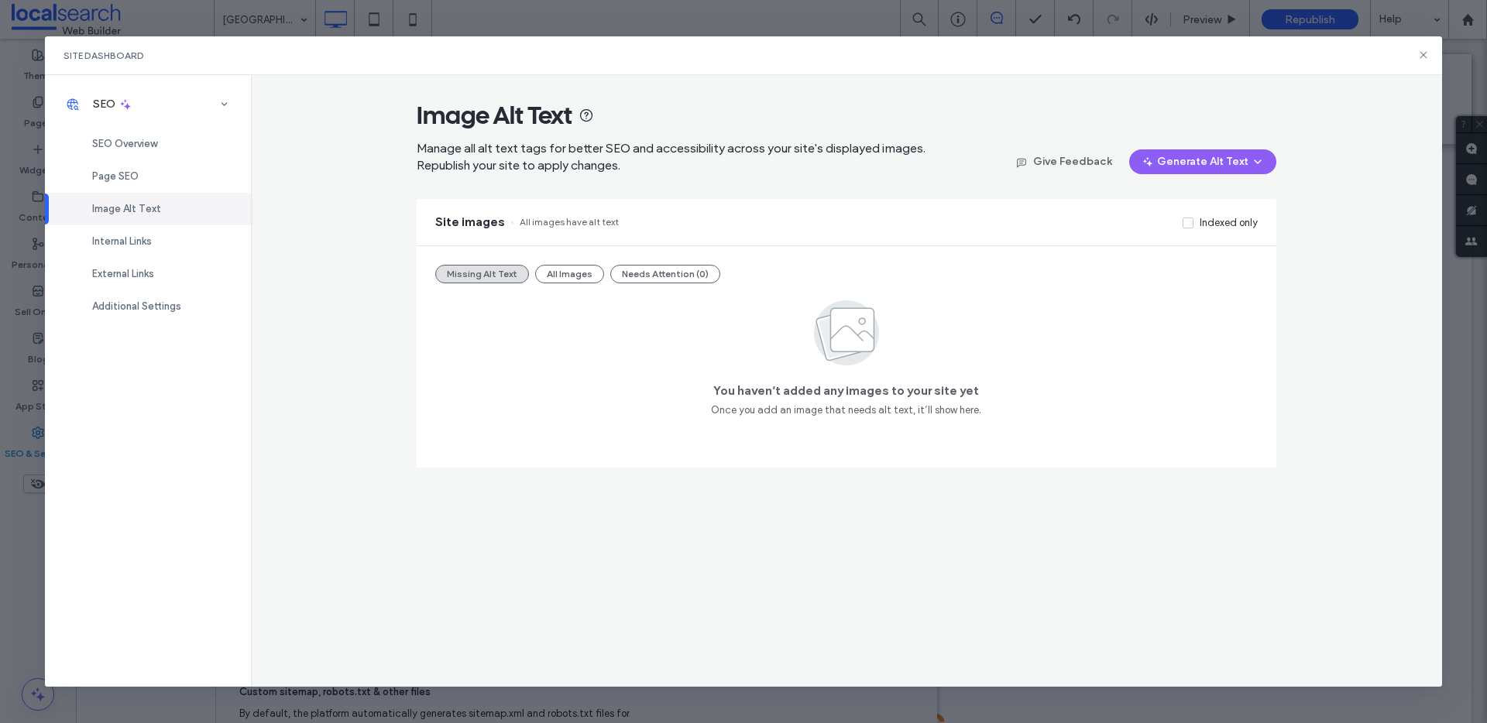
scroll to position [0, 0]
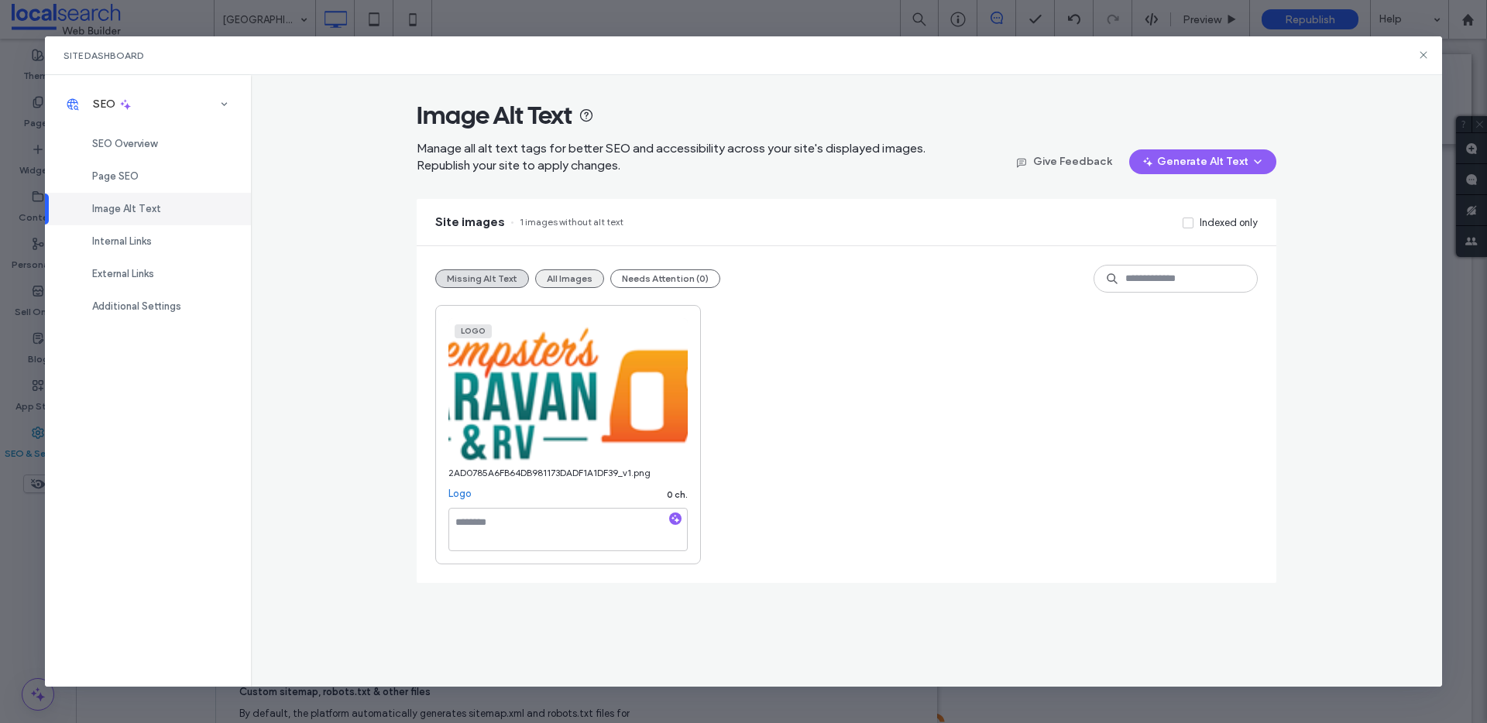
click at [569, 280] on button "All Images" at bounding box center [569, 279] width 69 height 19
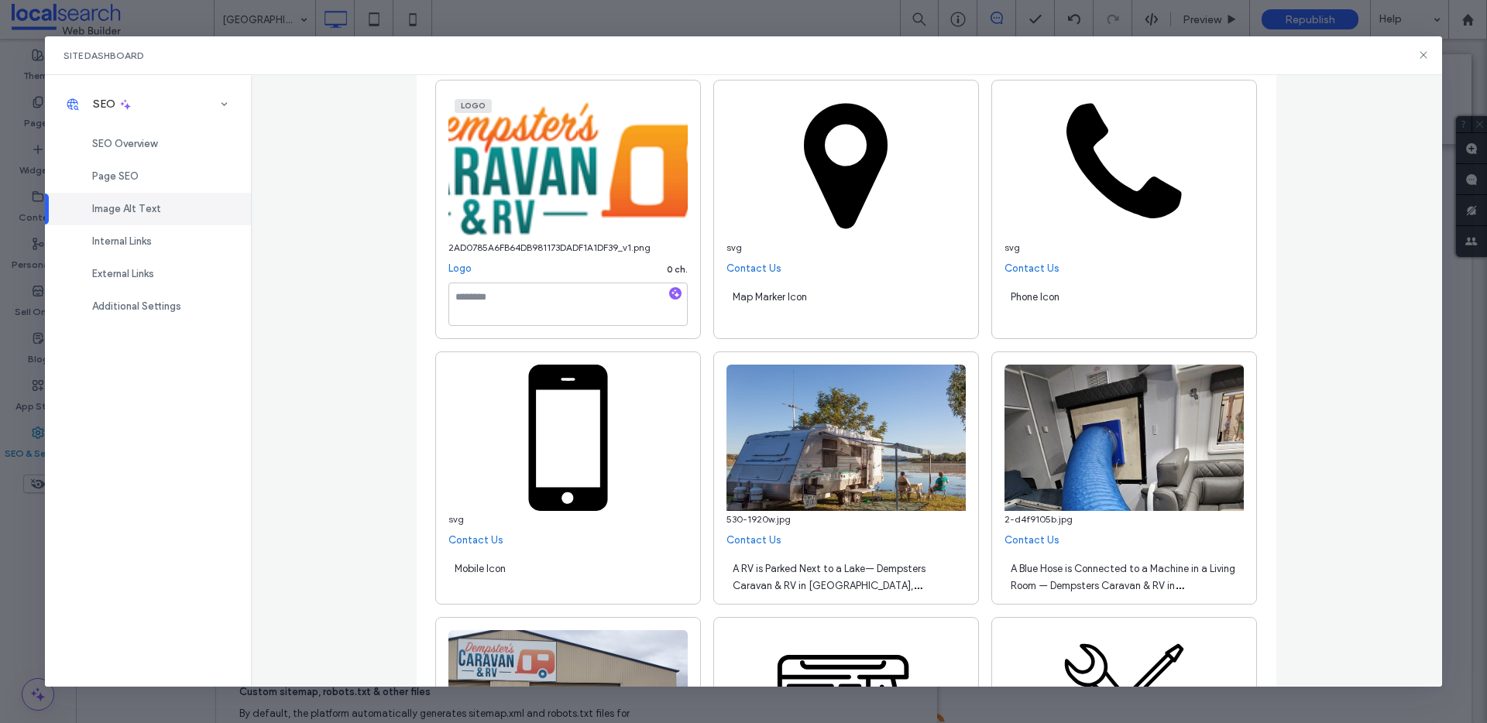
scroll to position [541, 0]
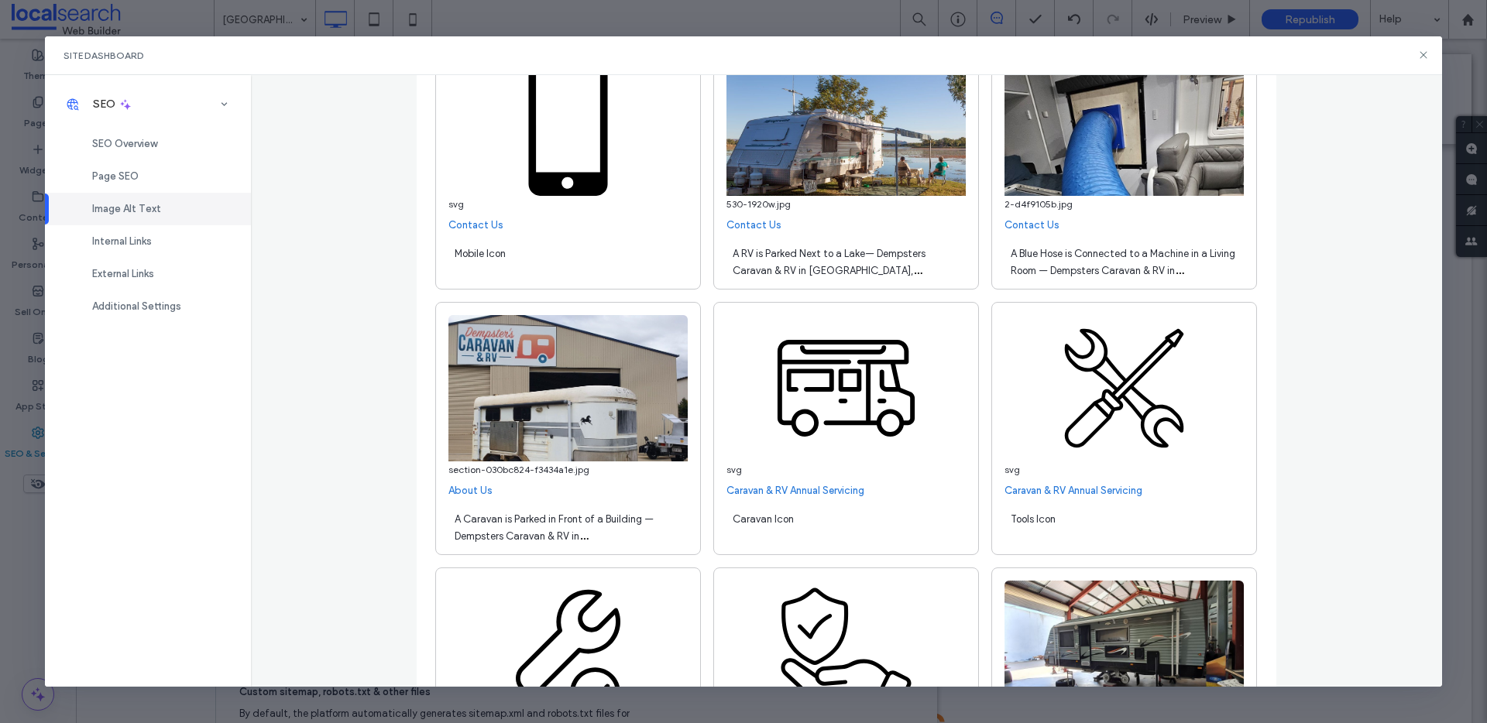
click at [807, 263] on div "A RV is Parked Next to a Lake— Dempsters Caravan & RV in Thabeban, QLD" at bounding box center [846, 260] width 239 height 43
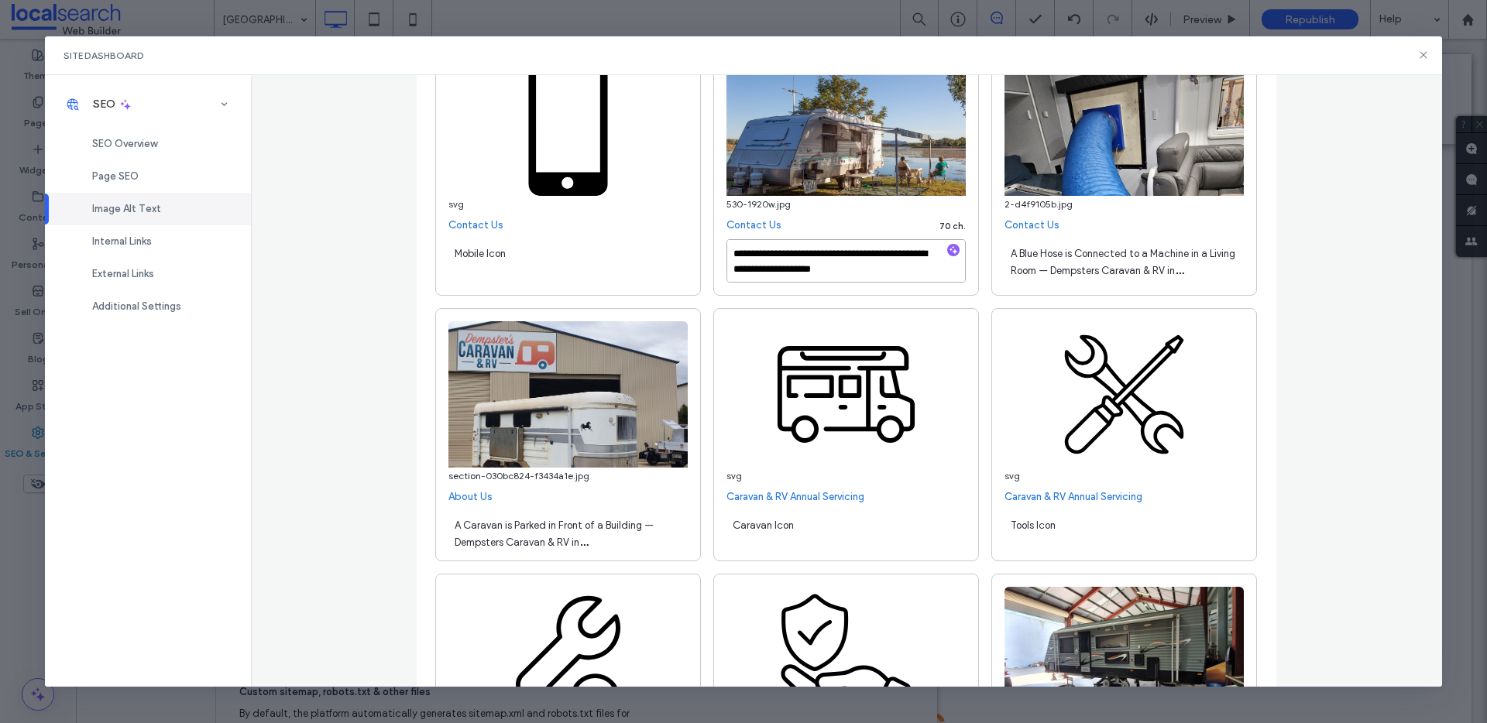
click at [866, 261] on textarea "**********" at bounding box center [846, 260] width 239 height 43
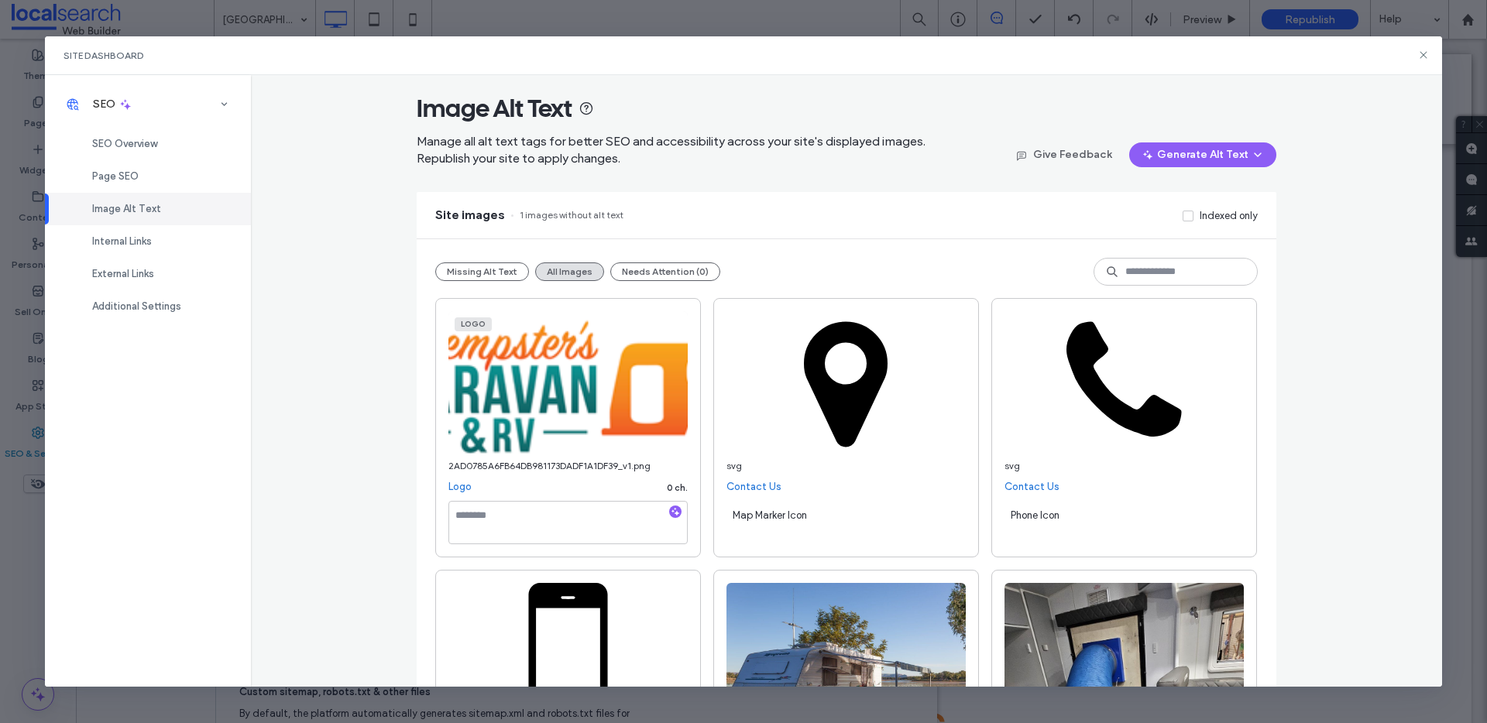
scroll to position [0, 0]
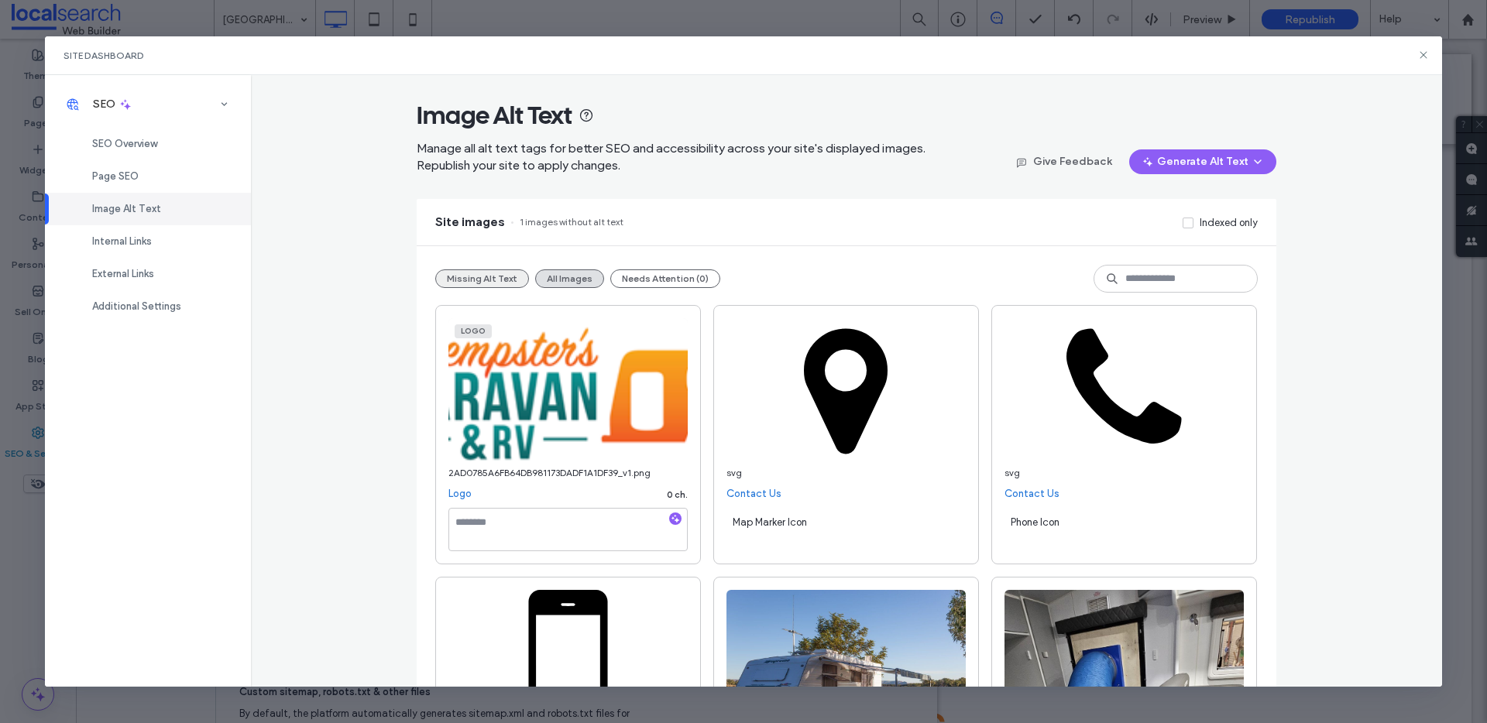
click at [459, 283] on button "Missing Alt Text" at bounding box center [482, 279] width 94 height 19
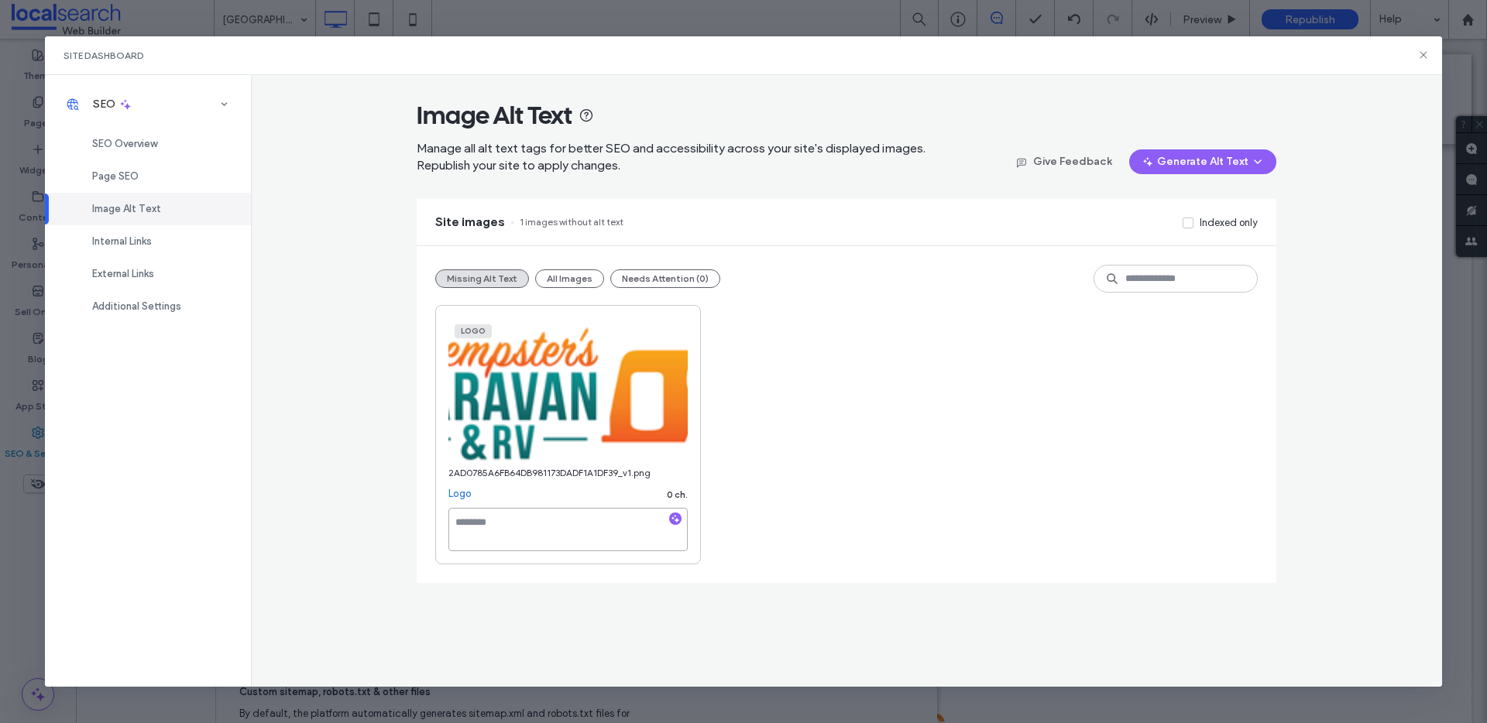
click at [534, 519] on textarea at bounding box center [567, 529] width 239 height 43
click at [675, 514] on icon "button" at bounding box center [675, 519] width 11 height 11
paste textarea "**********"
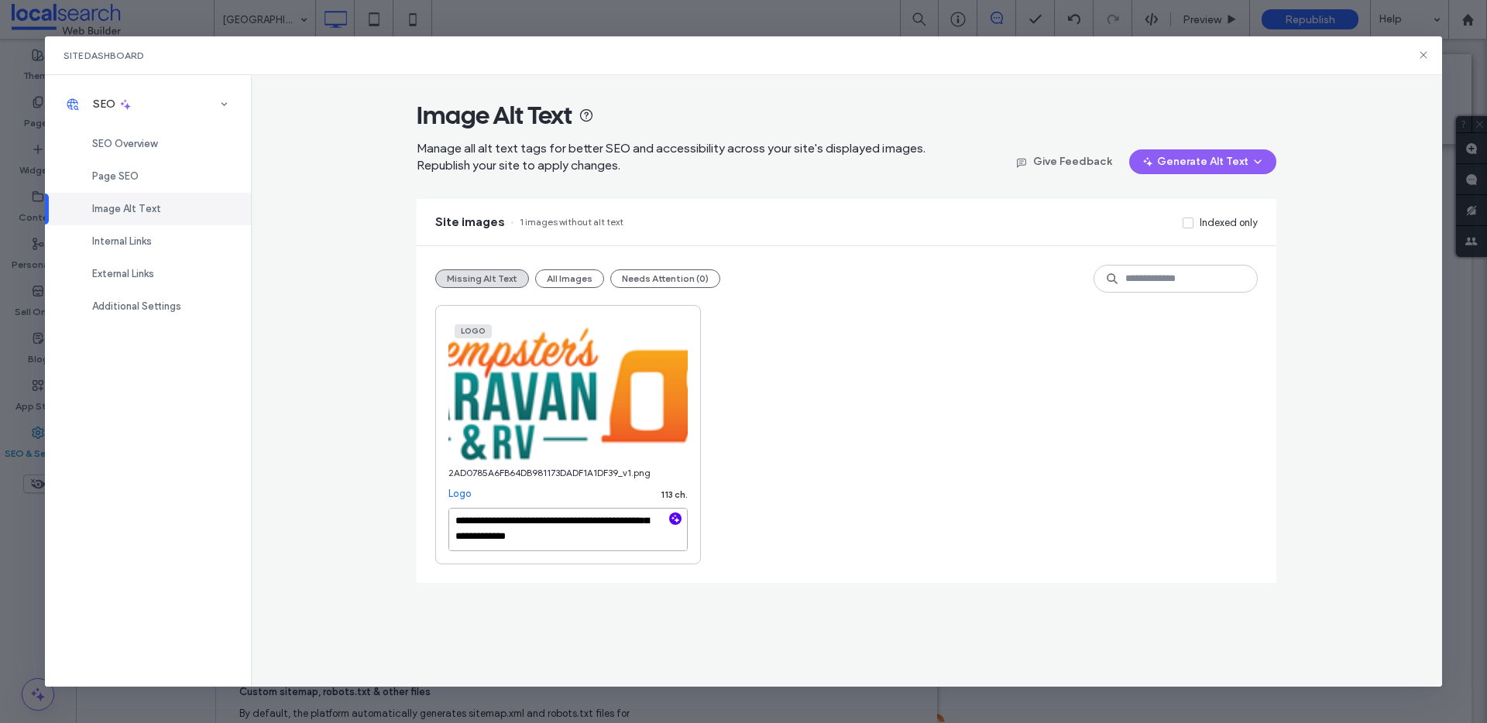
type textarea "**********"
click at [1026, 312] on div "**********" at bounding box center [846, 434] width 823 height 259
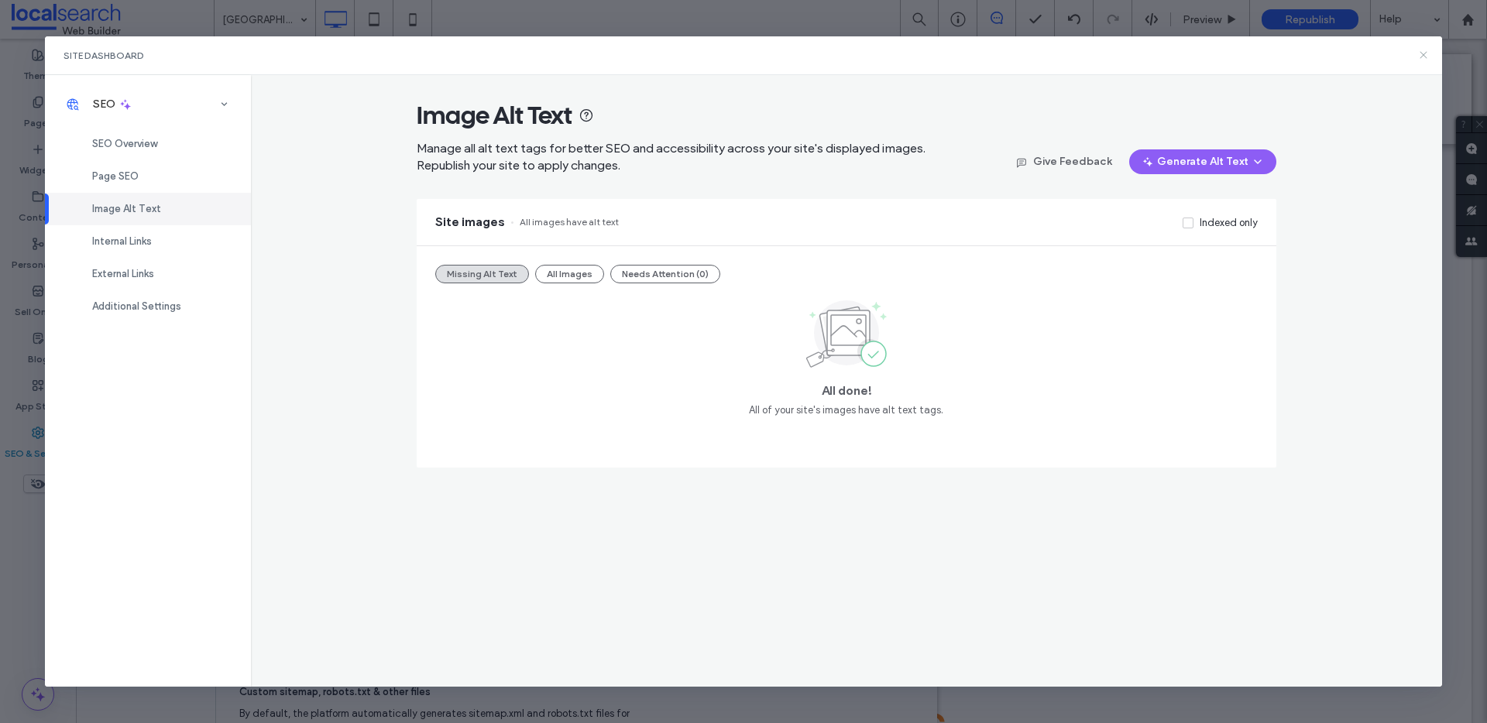
click at [1424, 57] on icon at bounding box center [1423, 55] width 12 height 12
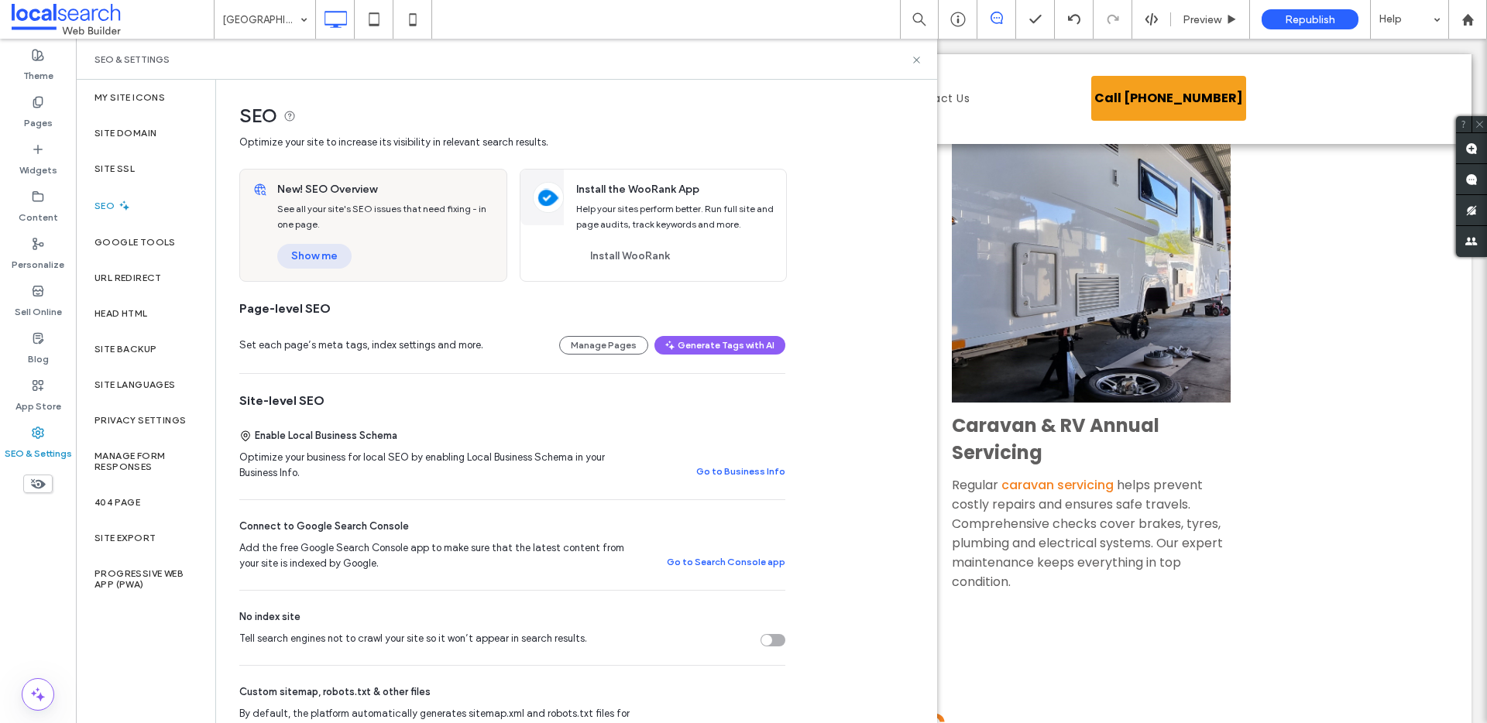
click at [304, 253] on button "Show me" at bounding box center [314, 256] width 74 height 25
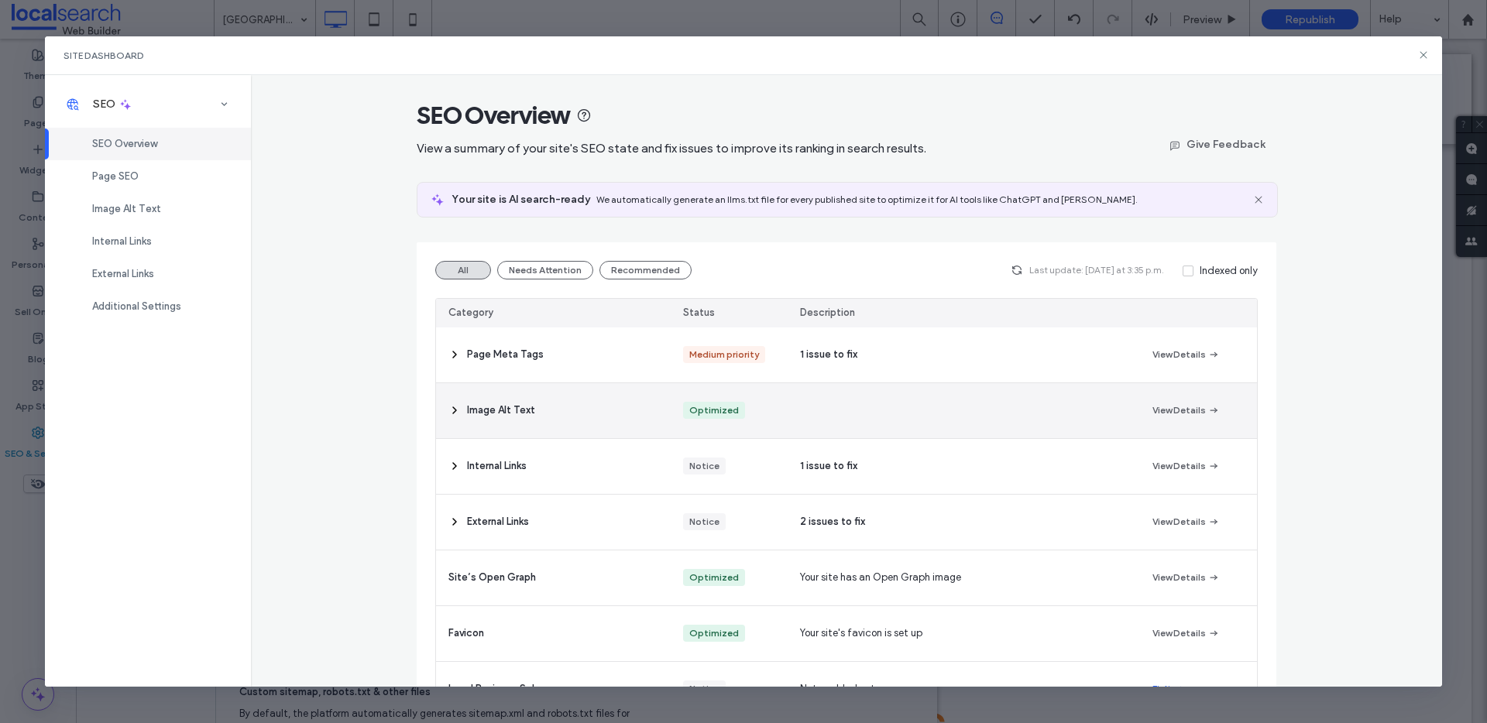
click at [502, 398] on div "Image Alt Text" at bounding box center [553, 410] width 235 height 55
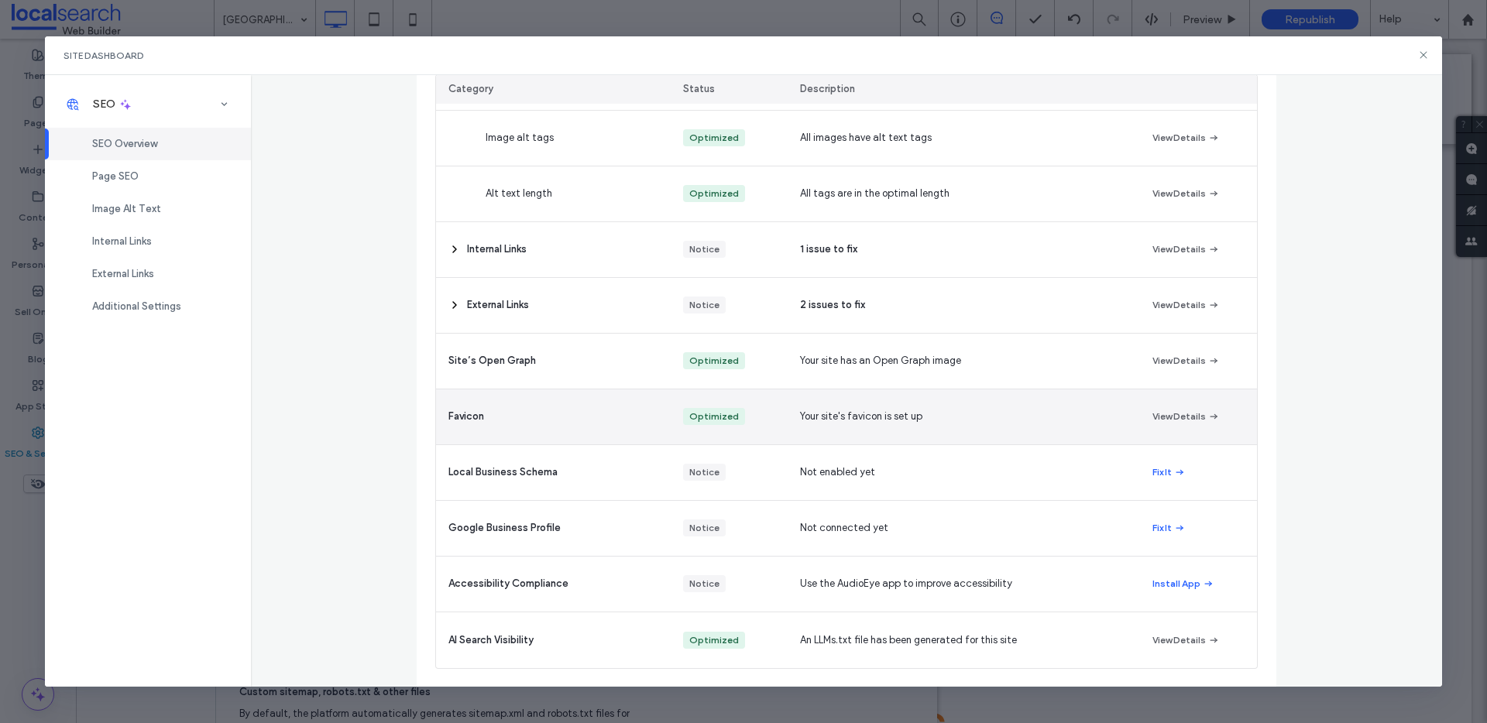
scroll to position [207, 0]
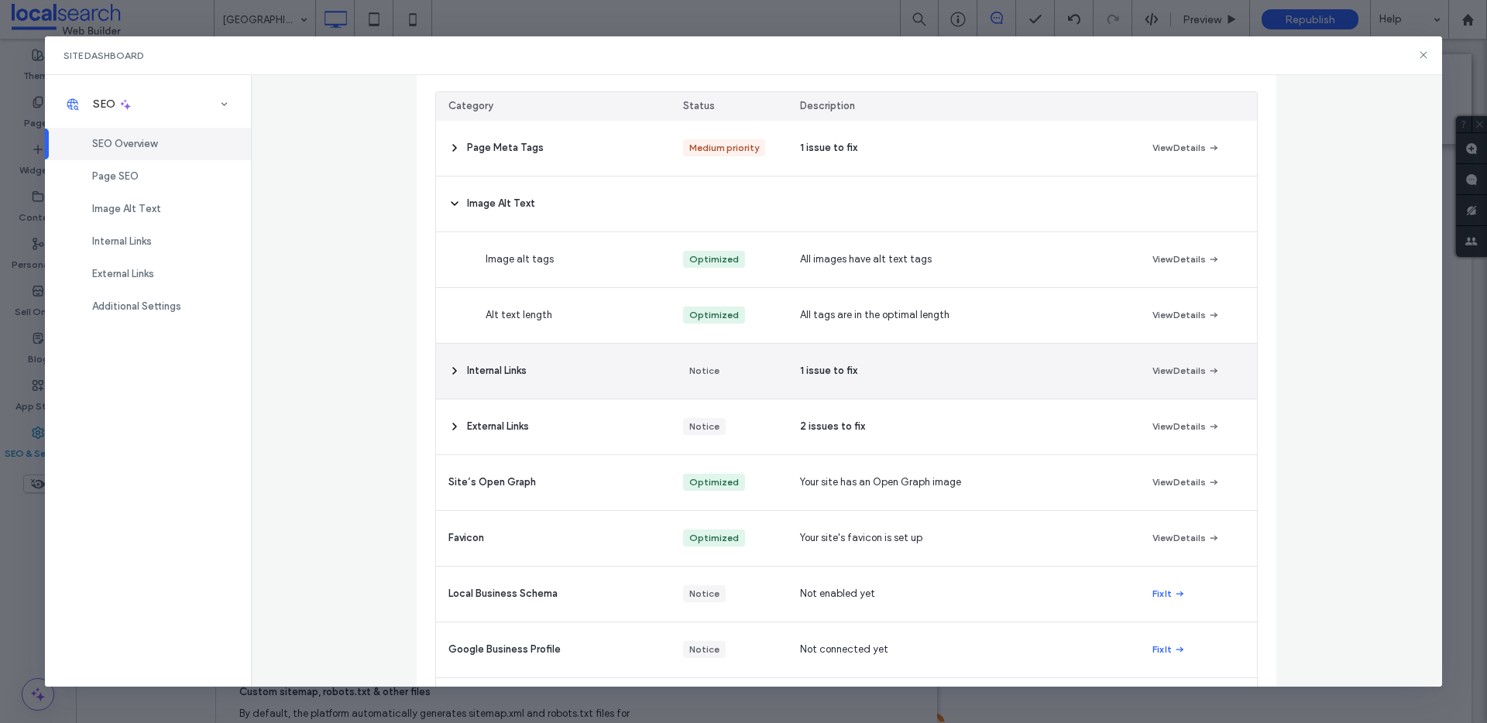
click at [486, 371] on span "Internal Links" at bounding box center [497, 370] width 60 height 15
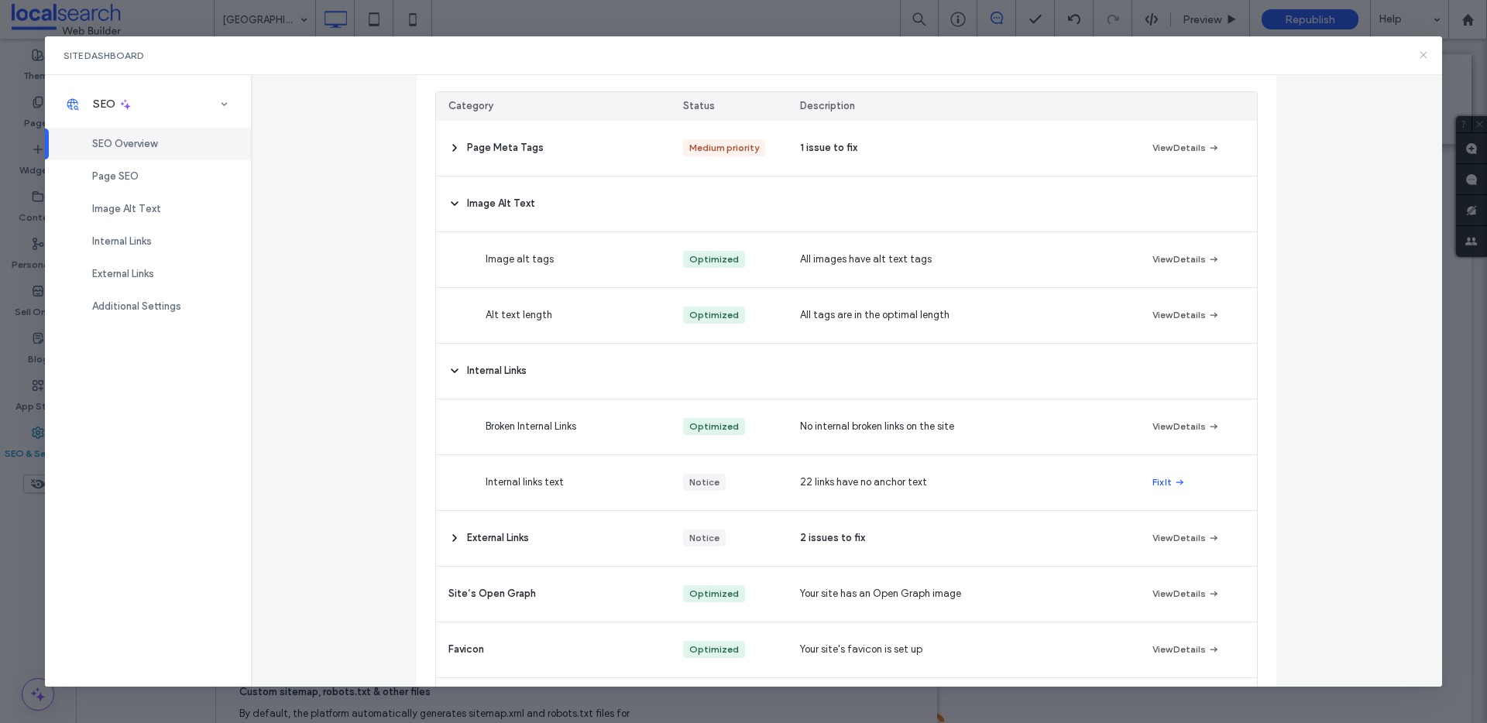
click at [1427, 58] on icon at bounding box center [1423, 55] width 12 height 12
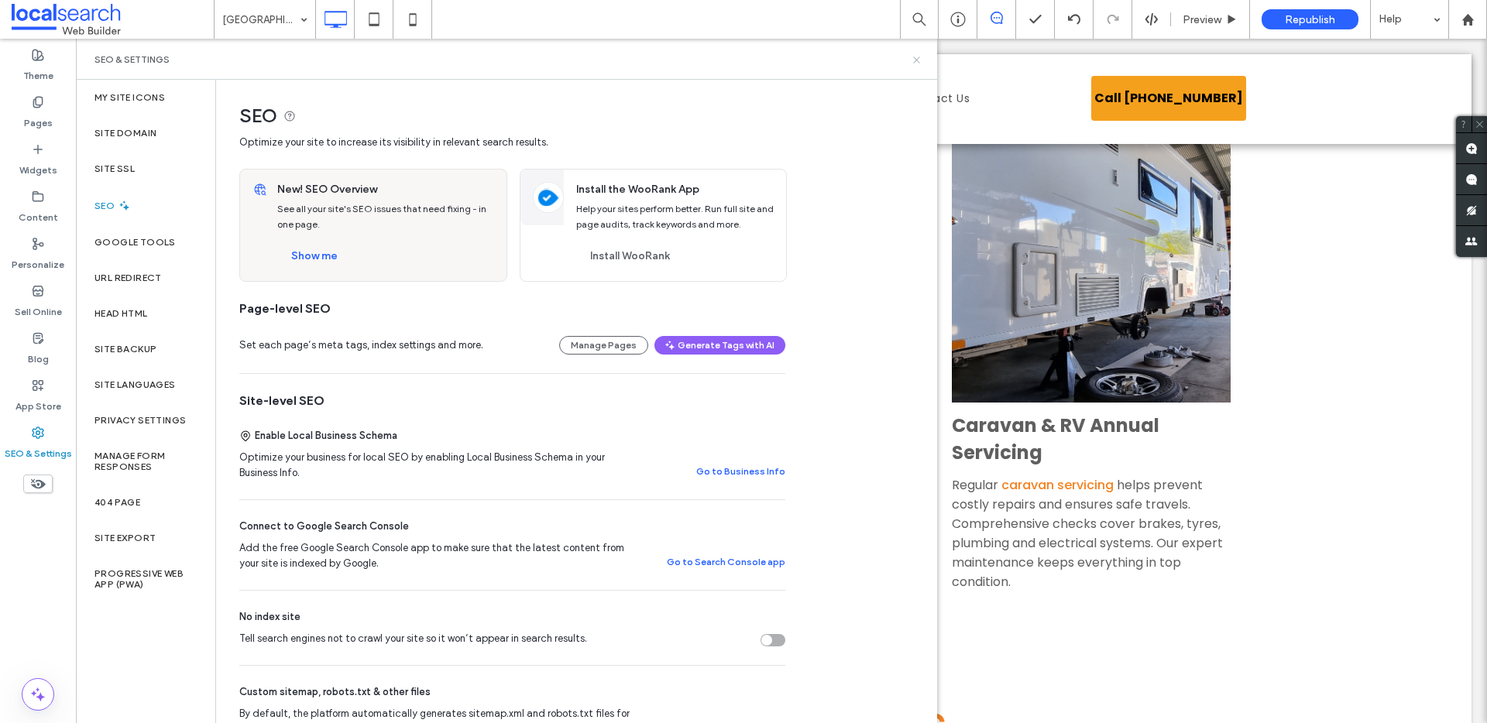
click at [912, 62] on icon at bounding box center [917, 60] width 12 height 12
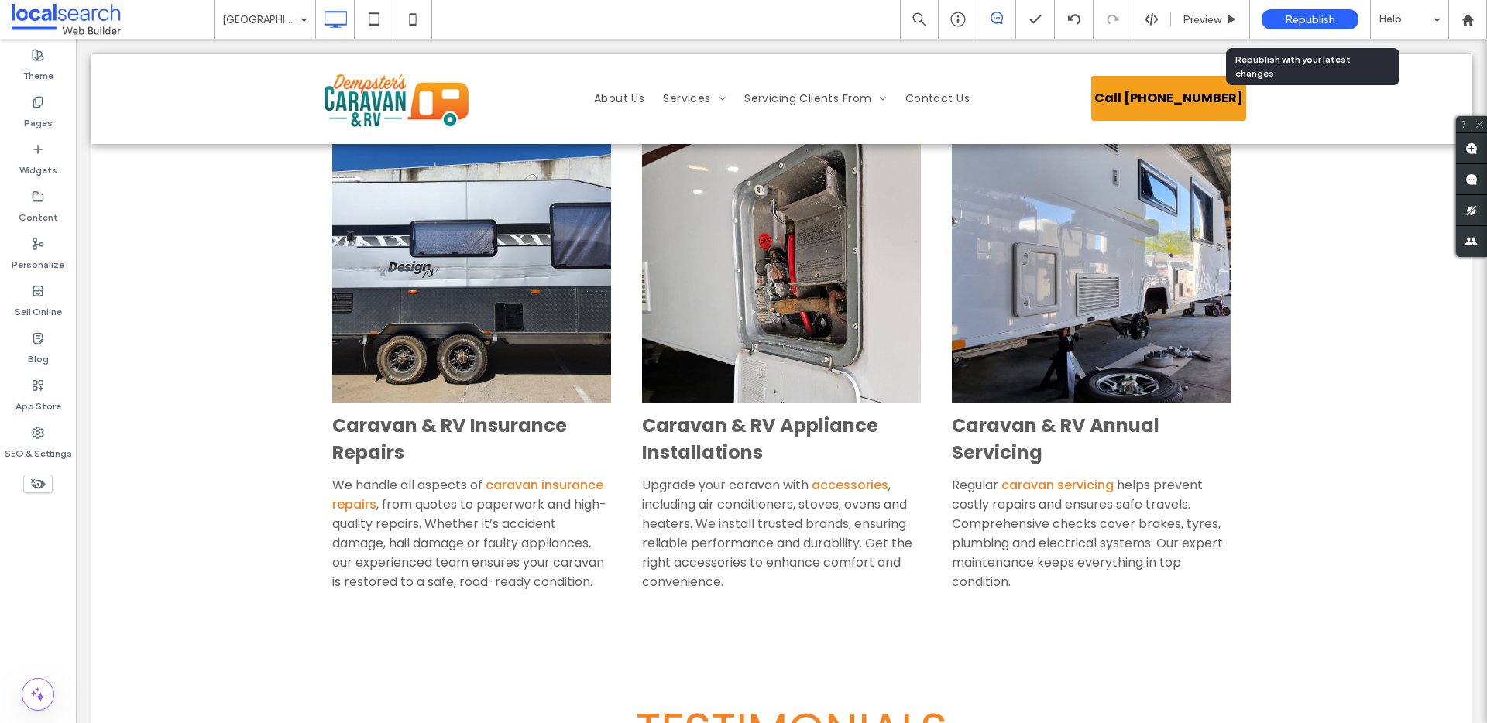
click at [1297, 19] on span "Republish" at bounding box center [1310, 19] width 50 height 13
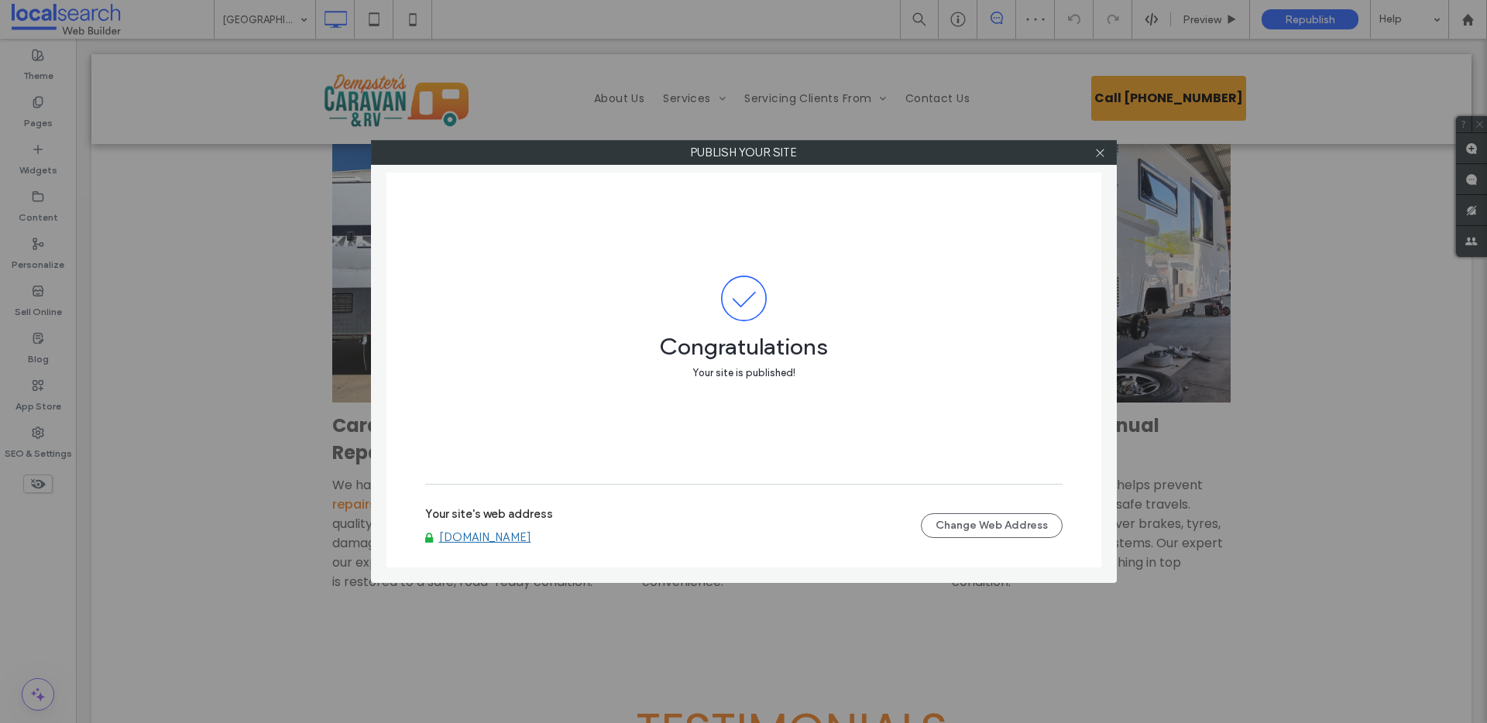
click at [531, 535] on link "[DOMAIN_NAME]" at bounding box center [485, 538] width 92 height 14
click at [1095, 152] on icon at bounding box center [1100, 153] width 12 height 12
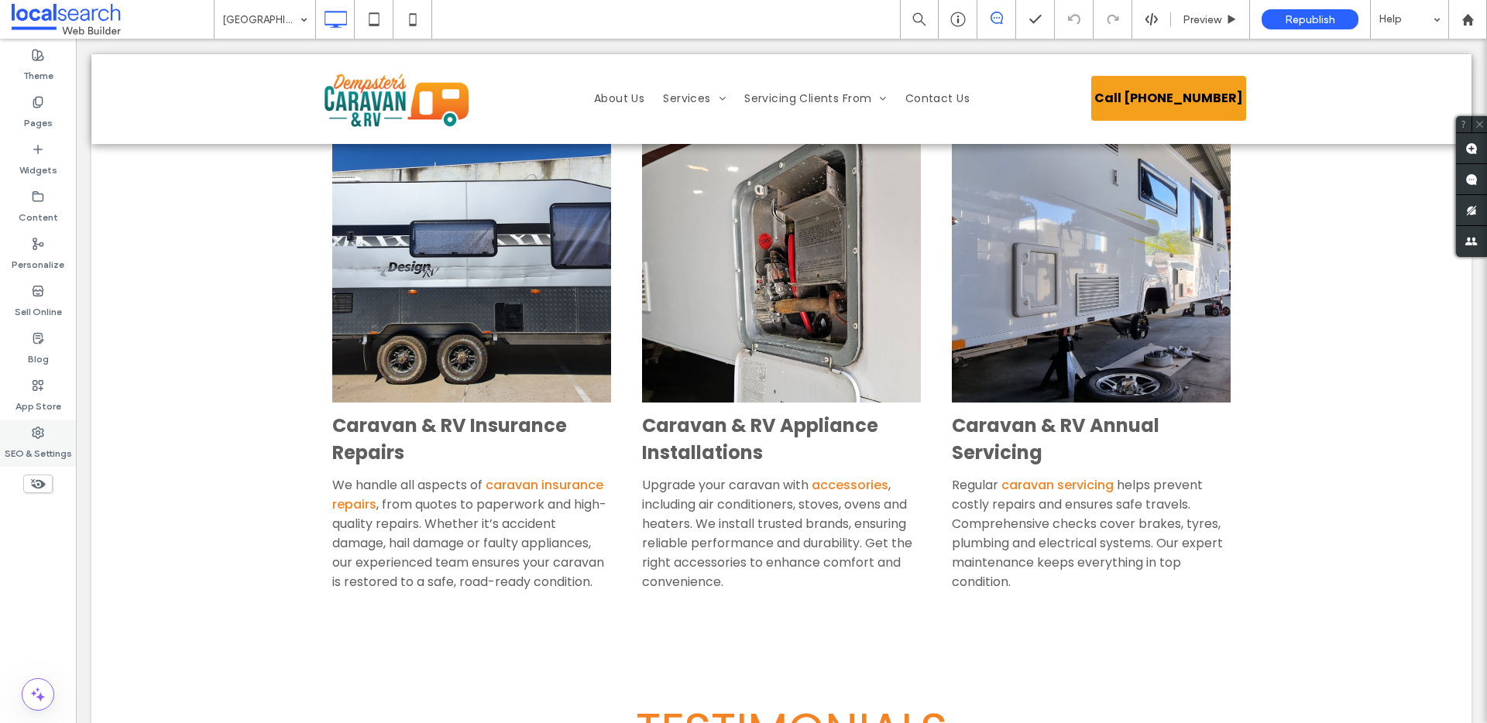
click at [50, 442] on label "SEO & Settings" at bounding box center [38, 450] width 67 height 22
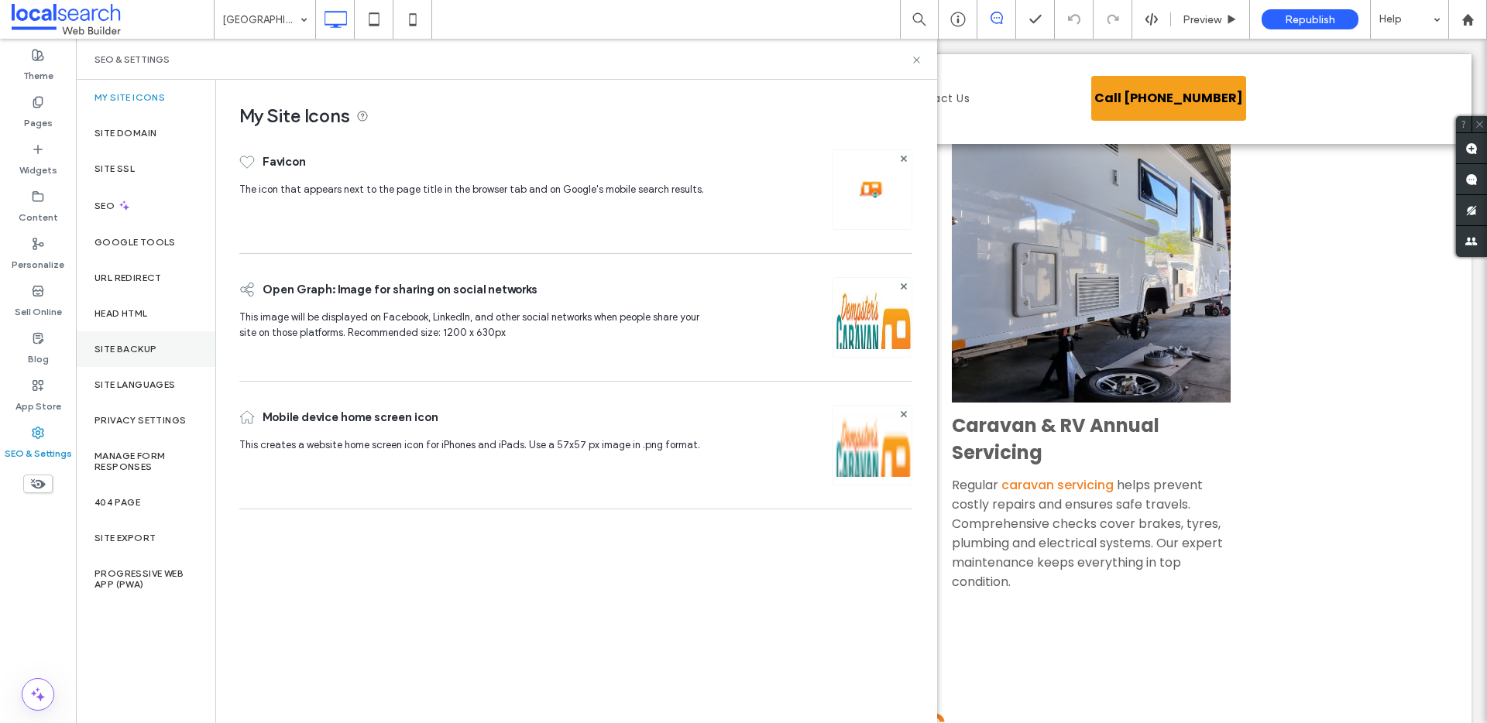
click at [148, 352] on label "Site Backup" at bounding box center [125, 349] width 62 height 11
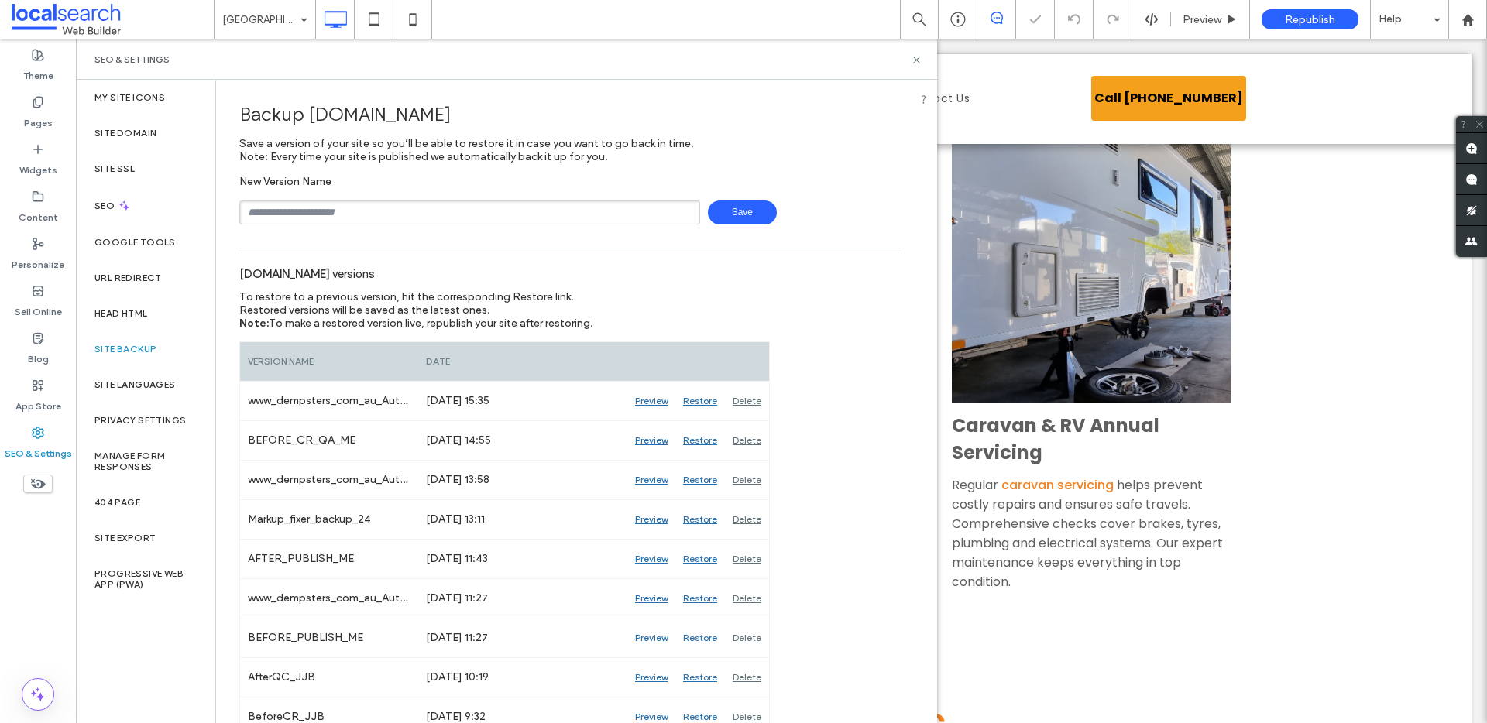
click at [311, 203] on input "text" at bounding box center [469, 213] width 461 height 24
type input "**********"
click at [919, 58] on icon at bounding box center [917, 60] width 12 height 12
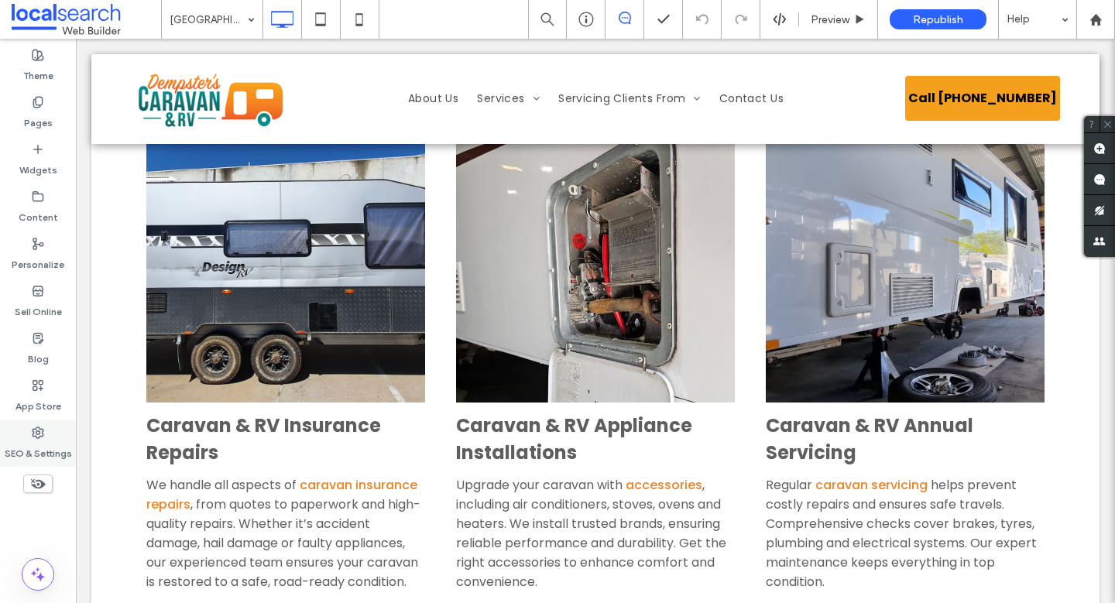
click at [48, 435] on div "SEO & Settings" at bounding box center [38, 443] width 76 height 47
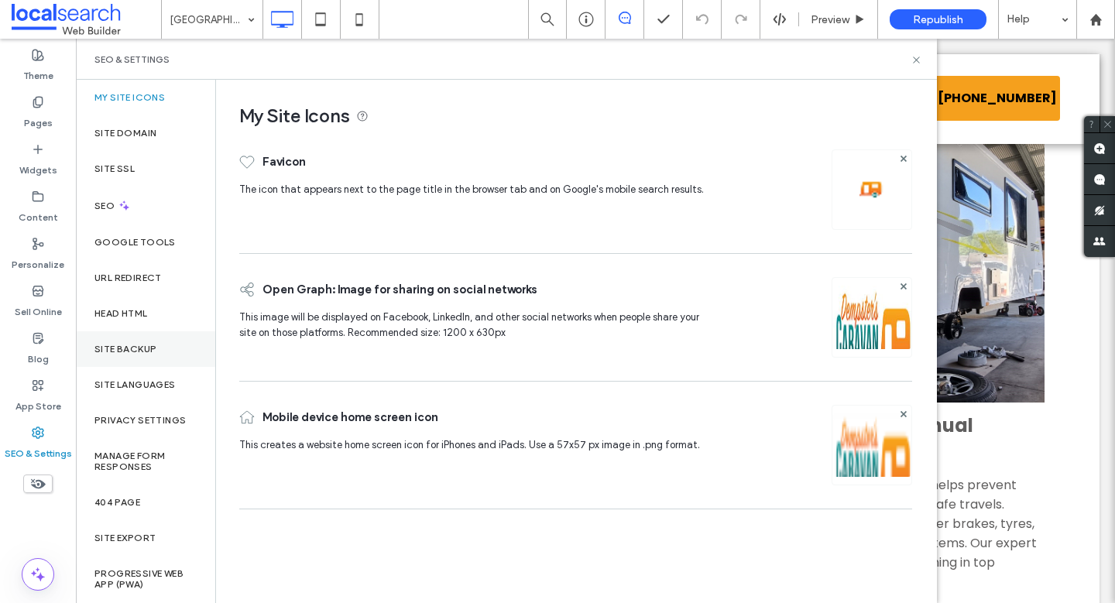
click at [156, 352] on label "Site Backup" at bounding box center [125, 349] width 62 height 11
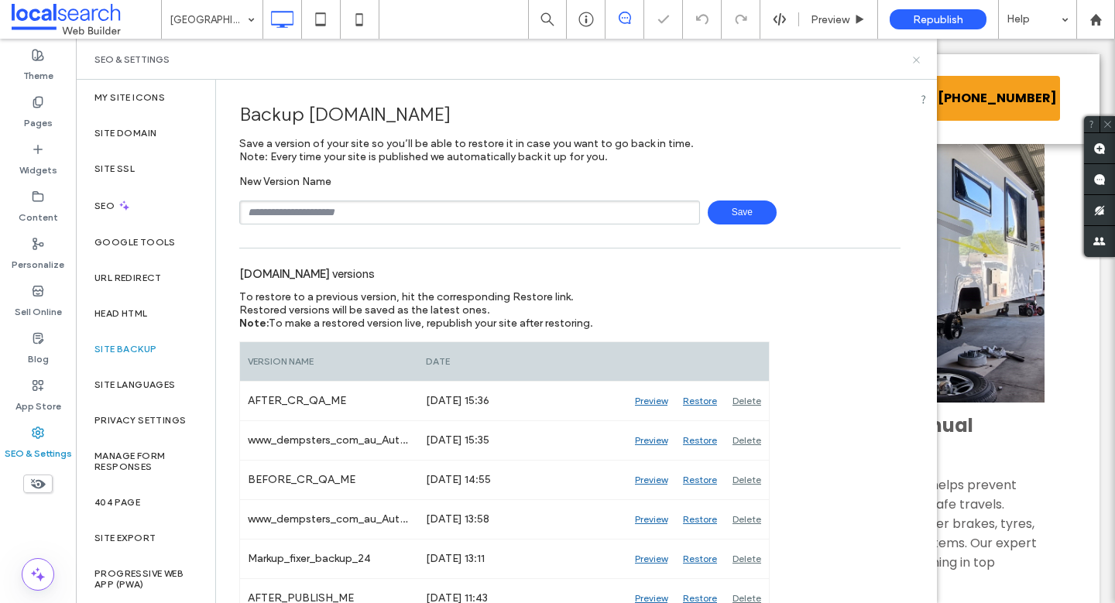
click at [919, 60] on icon at bounding box center [917, 60] width 12 height 12
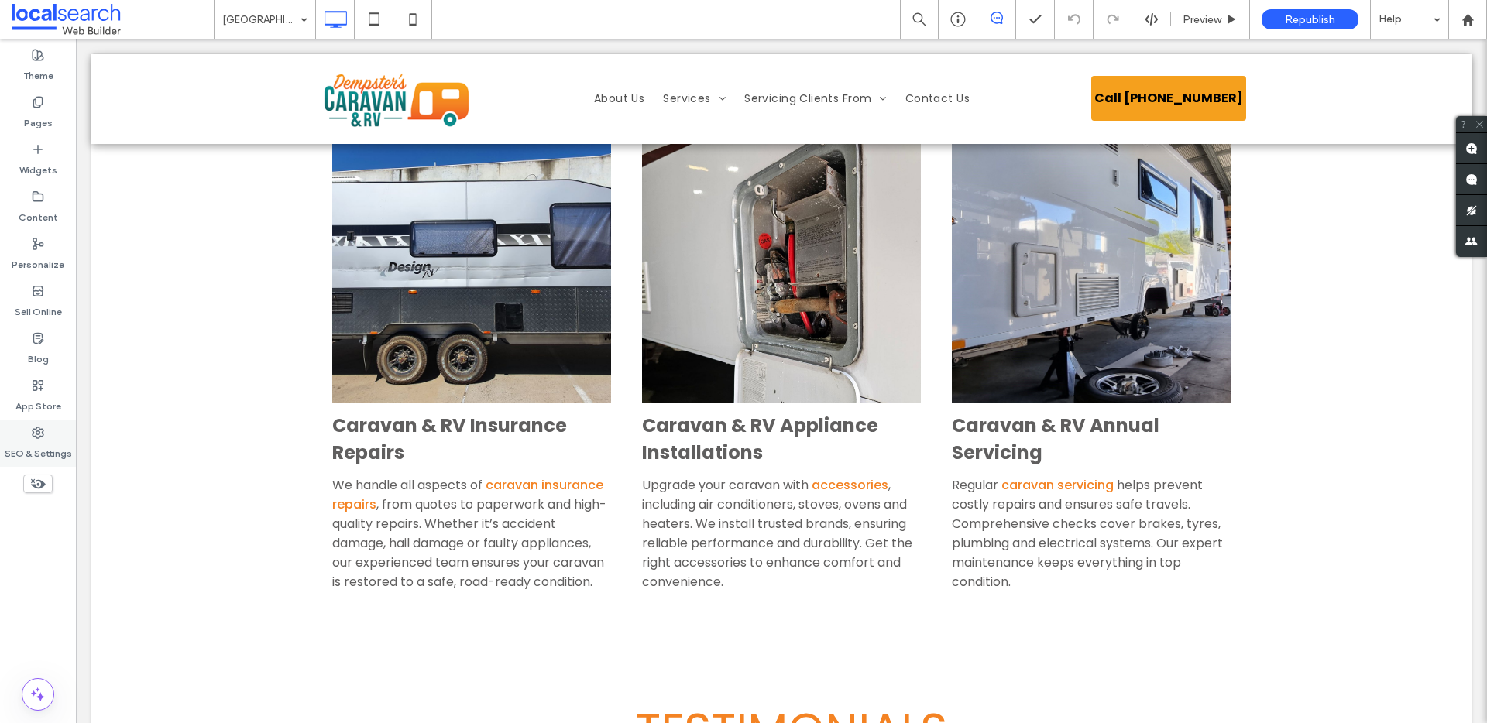
click at [32, 444] on label "SEO & Settings" at bounding box center [38, 450] width 67 height 22
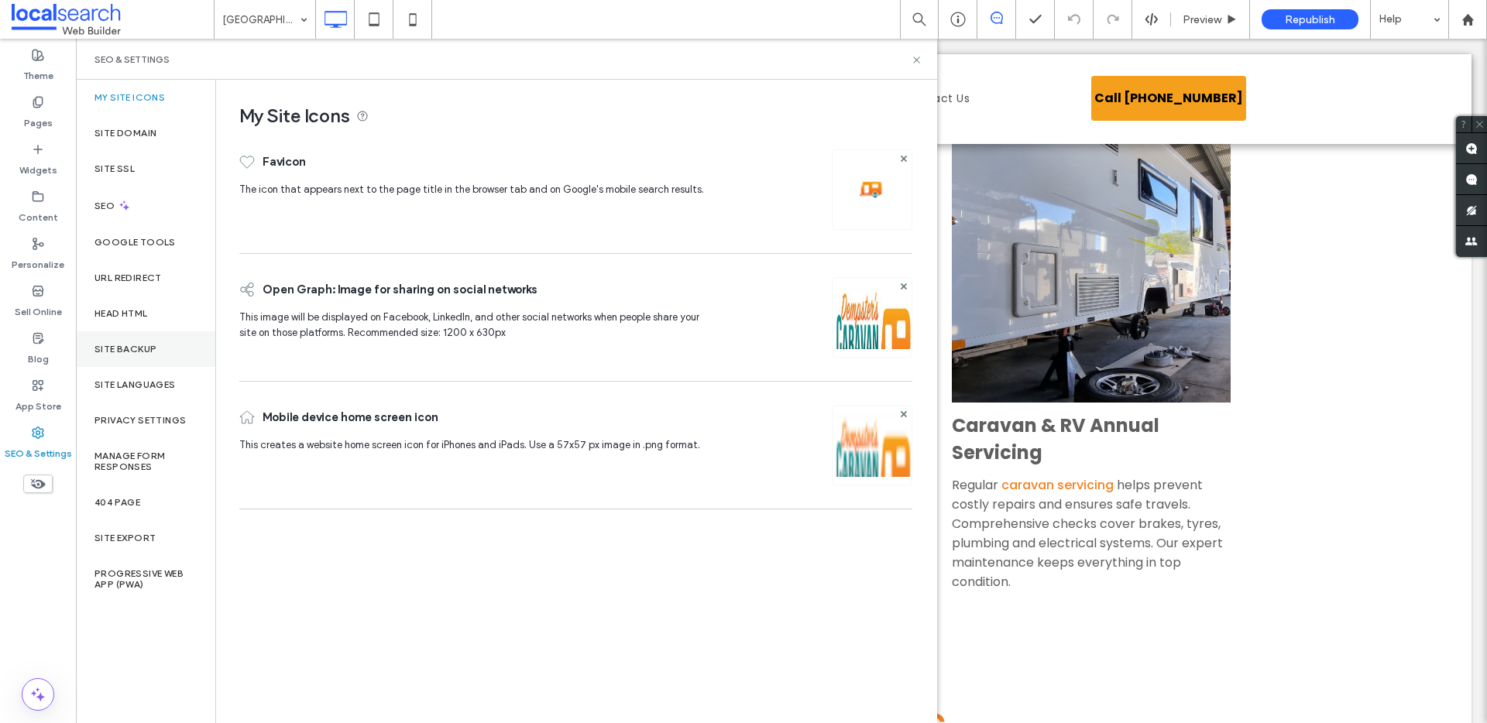
click at [134, 345] on label "Site Backup" at bounding box center [125, 349] width 62 height 11
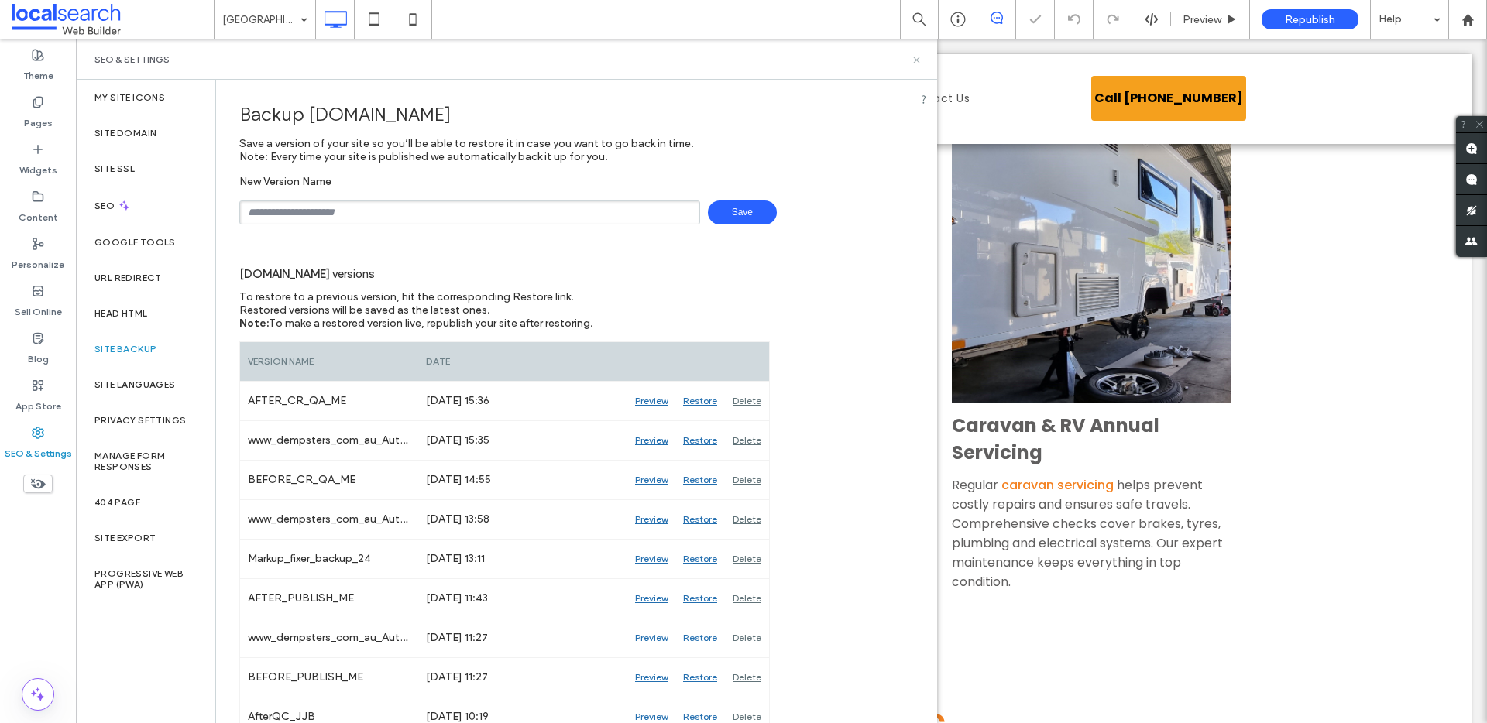
click at [912, 61] on icon at bounding box center [917, 60] width 12 height 12
